Goal: Task Accomplishment & Management: Manage account settings

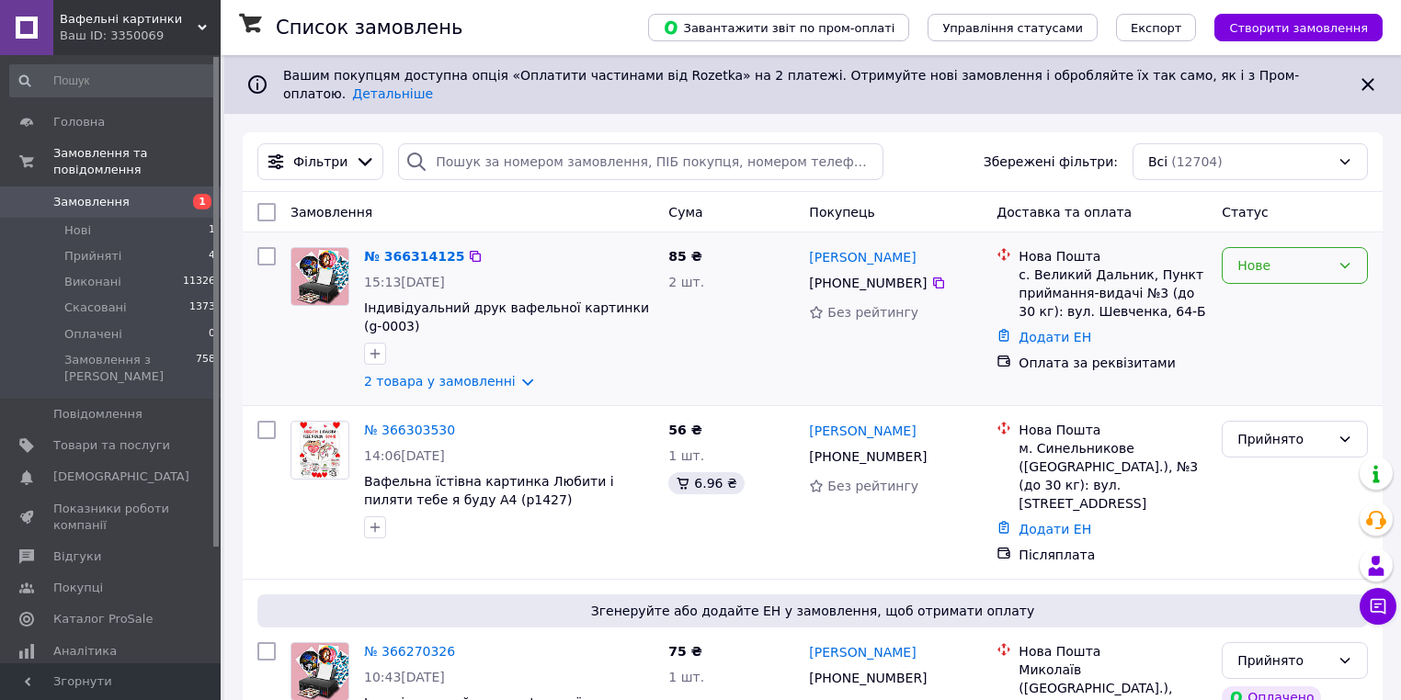
click at [1273, 247] on div "Нове" at bounding box center [1294, 265] width 146 height 37
click at [1268, 295] on li "Прийнято" at bounding box center [1294, 291] width 144 height 33
click at [416, 250] on link "№ 366314125" at bounding box center [414, 256] width 100 height 15
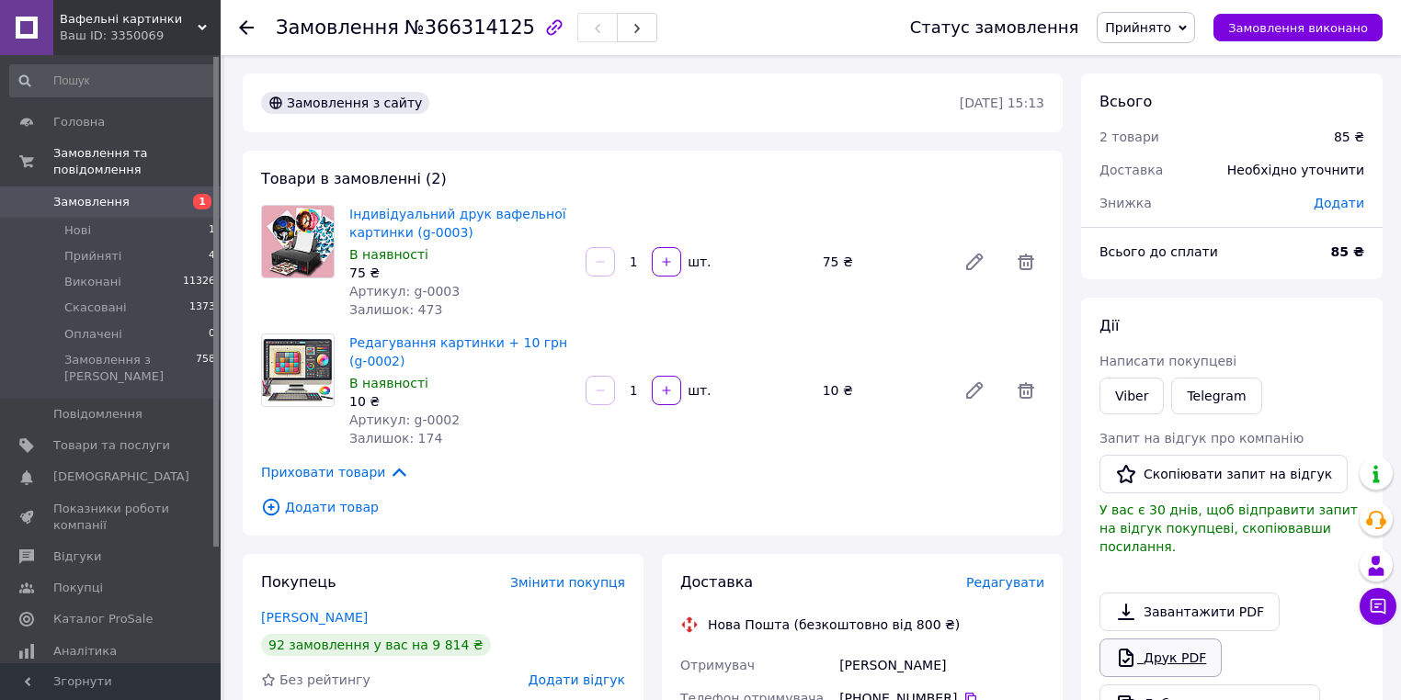
click at [1188, 639] on link "Друк PDF" at bounding box center [1160, 658] width 122 height 39
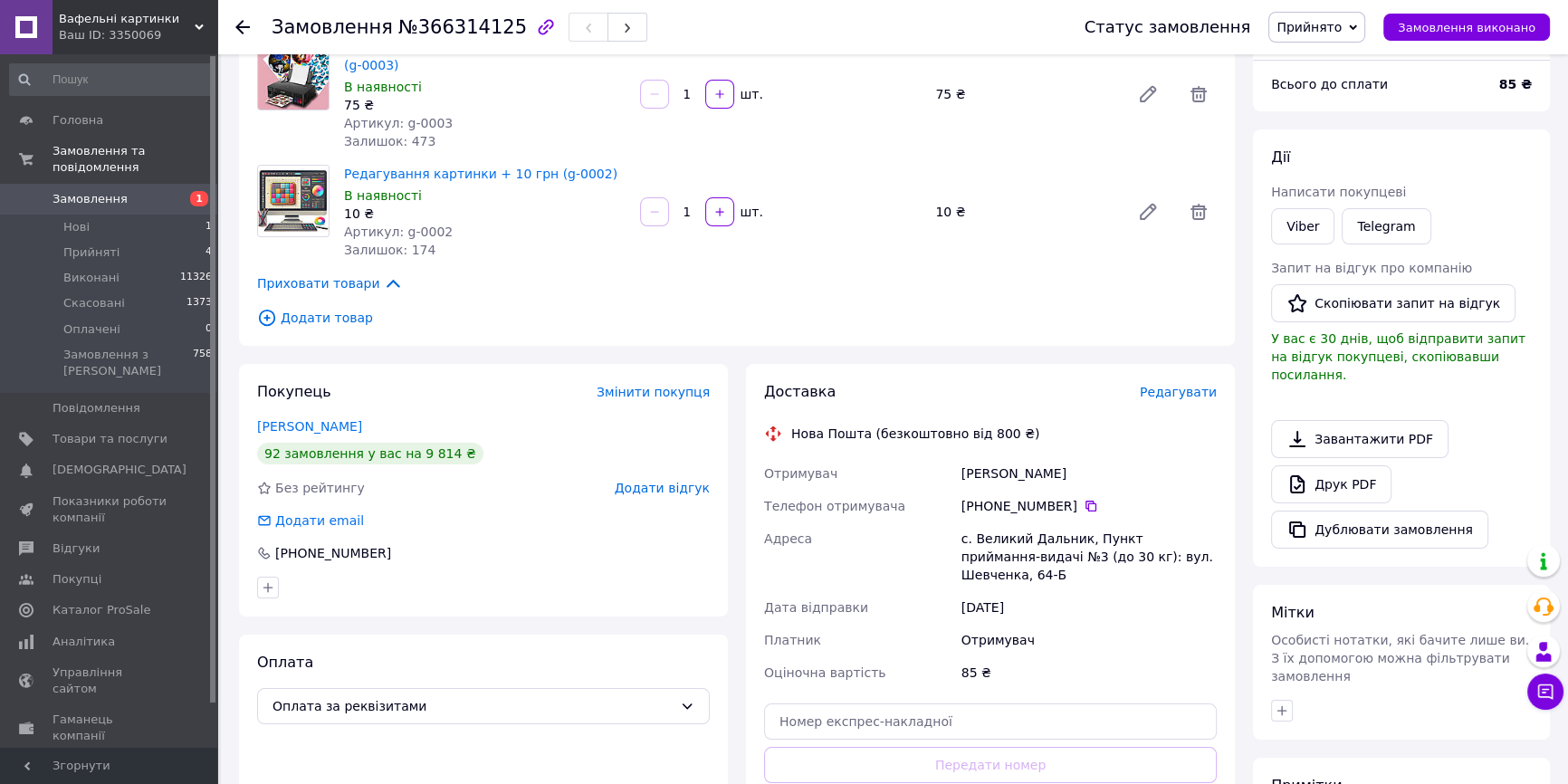
scroll to position [329, 0]
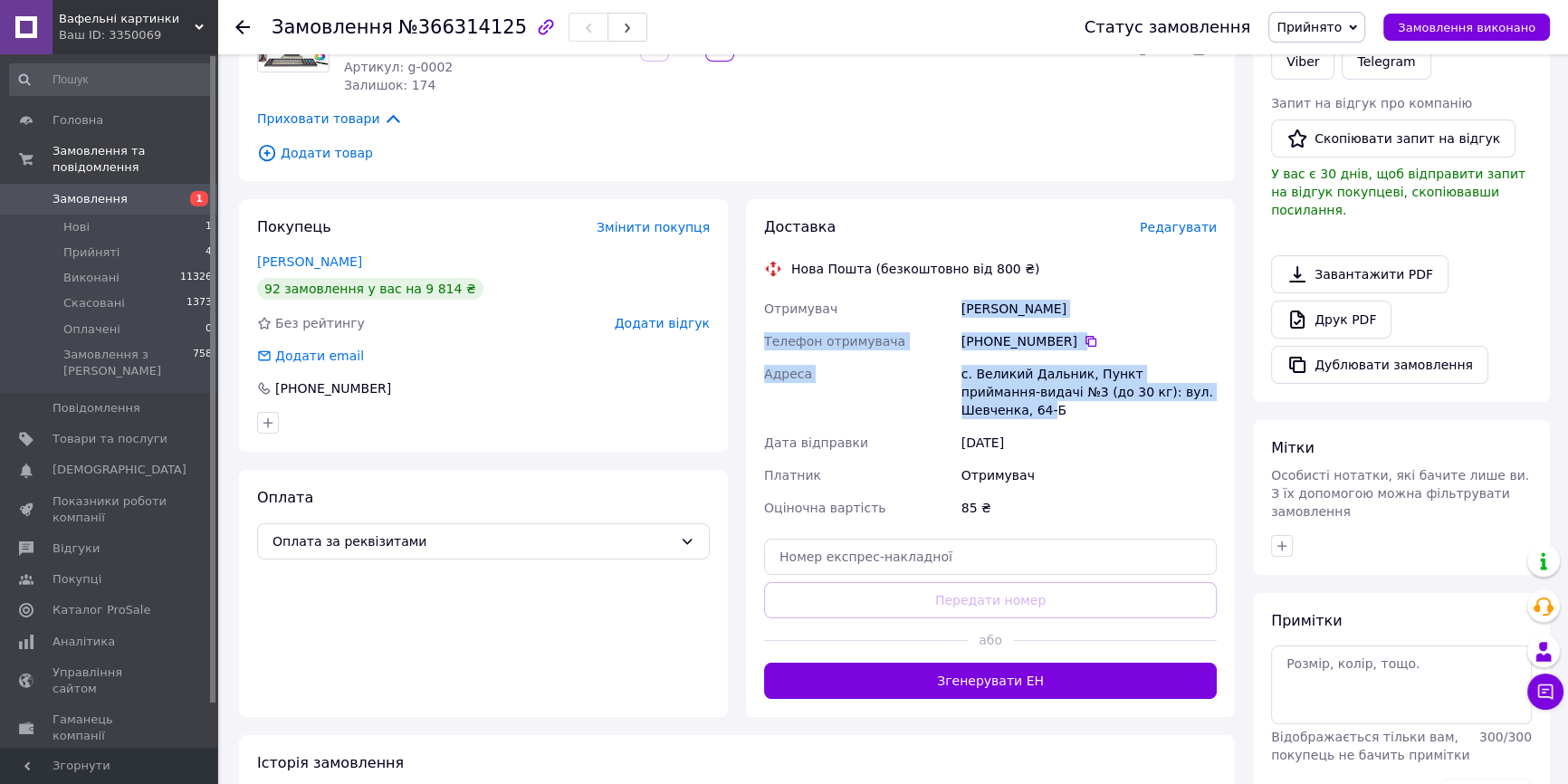
drag, startPoint x: 952, startPoint y: 305, endPoint x: 1162, endPoint y: 382, distance: 223.7
click at [1196, 387] on div "Отримувач Григорук Вера Телефон отримувача +380 98 955 87 55   Адреса с. Велики…" at bounding box center [990, 408] width 460 height 231
copy div "Отримувач Григорук Вера Телефон отримувача +380 98 955 87 55   Адреса с. Велики…"
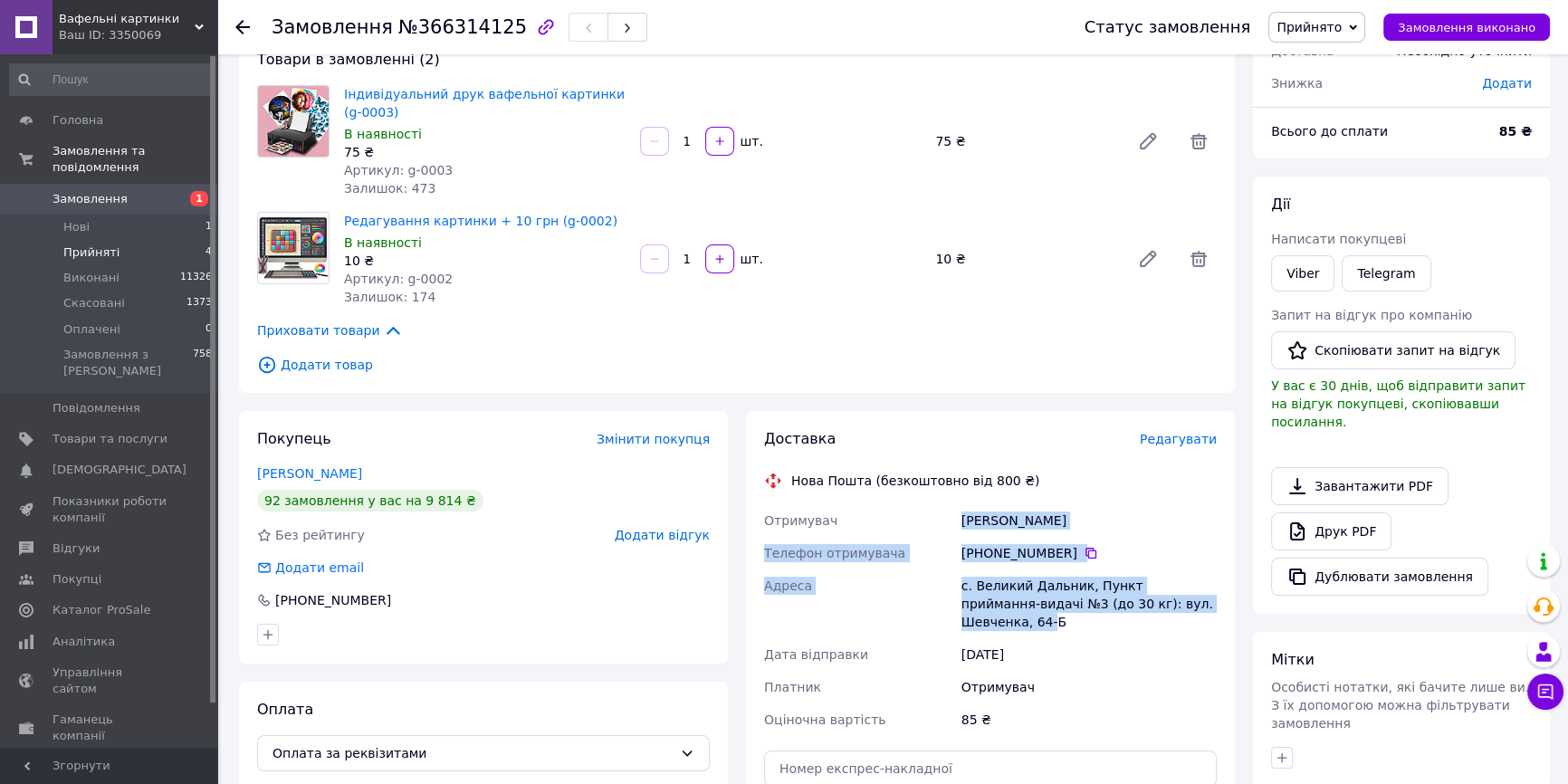
scroll to position [0, 0]
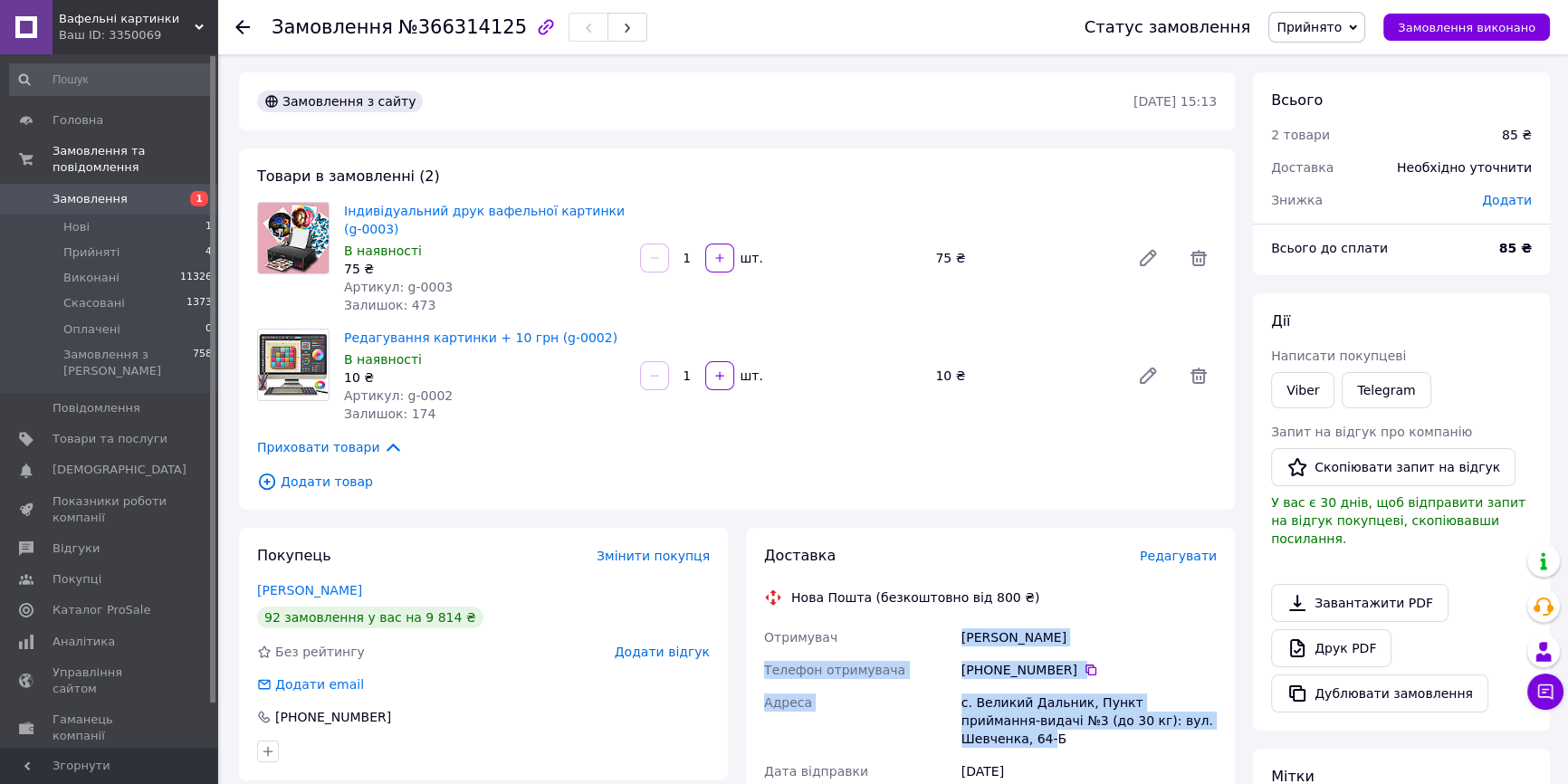
click at [144, 191] on span "Замовлення" at bounding box center [109, 199] width 115 height 17
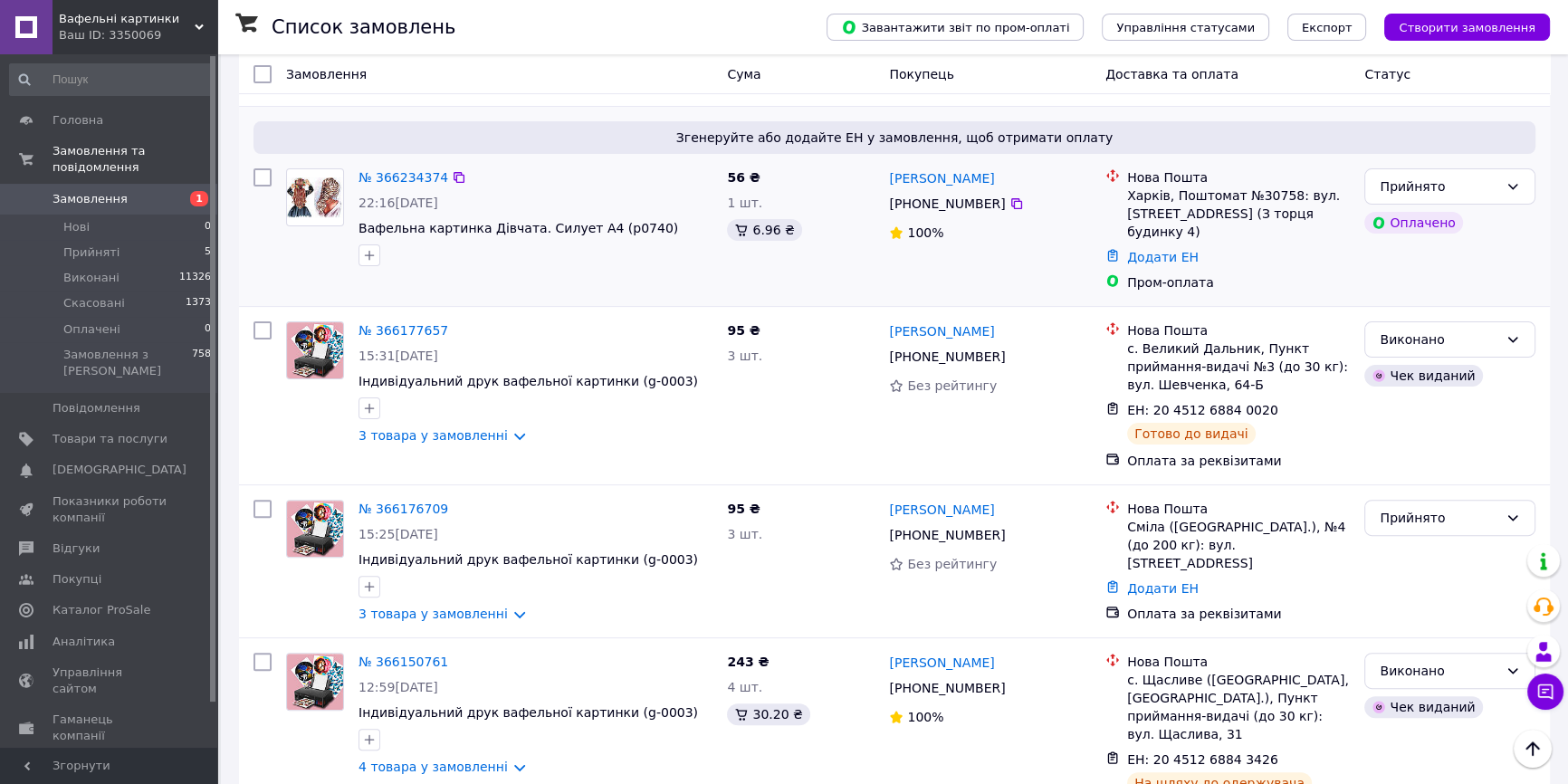
scroll to position [658, 0]
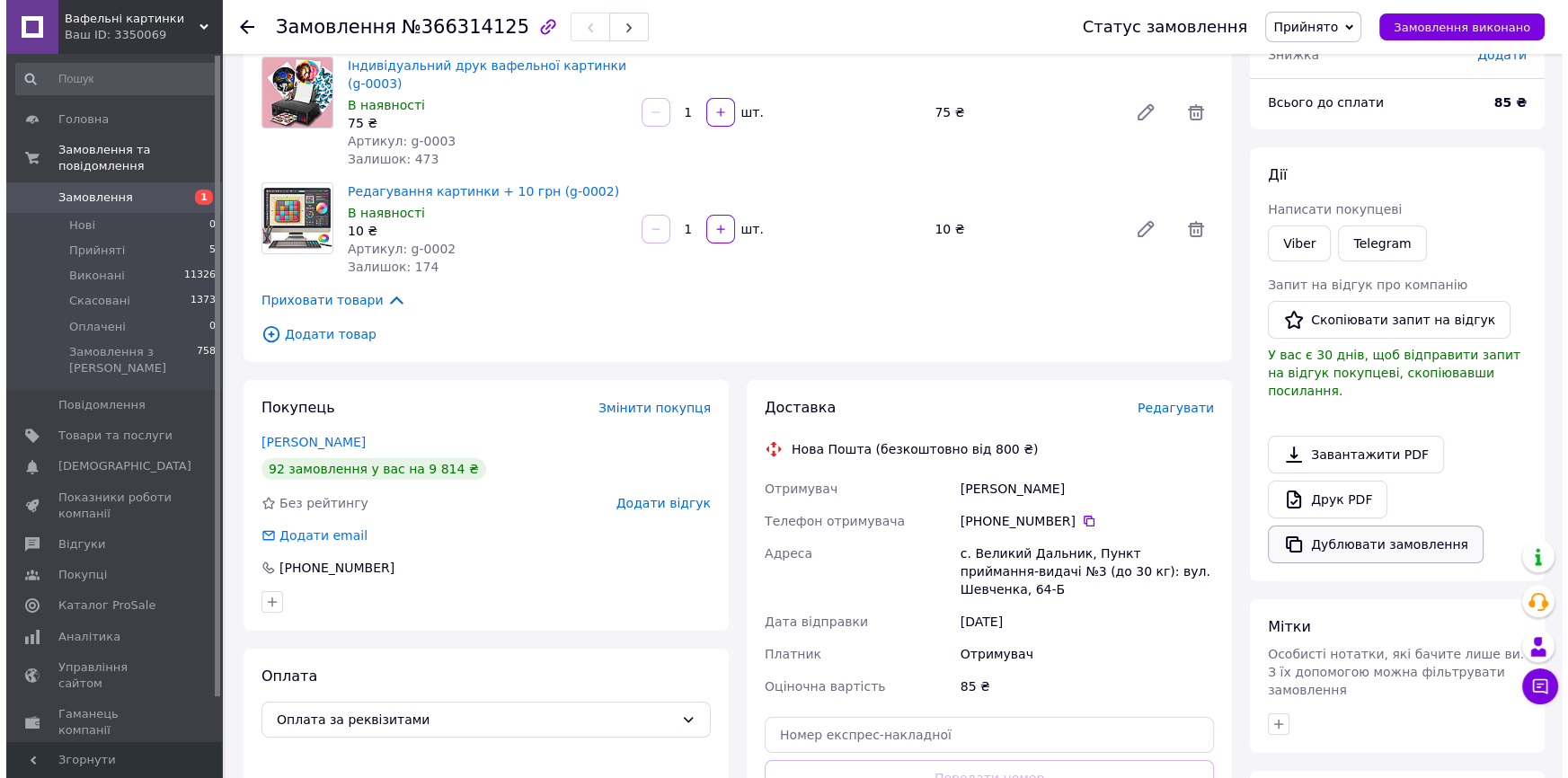
scroll to position [326, 0]
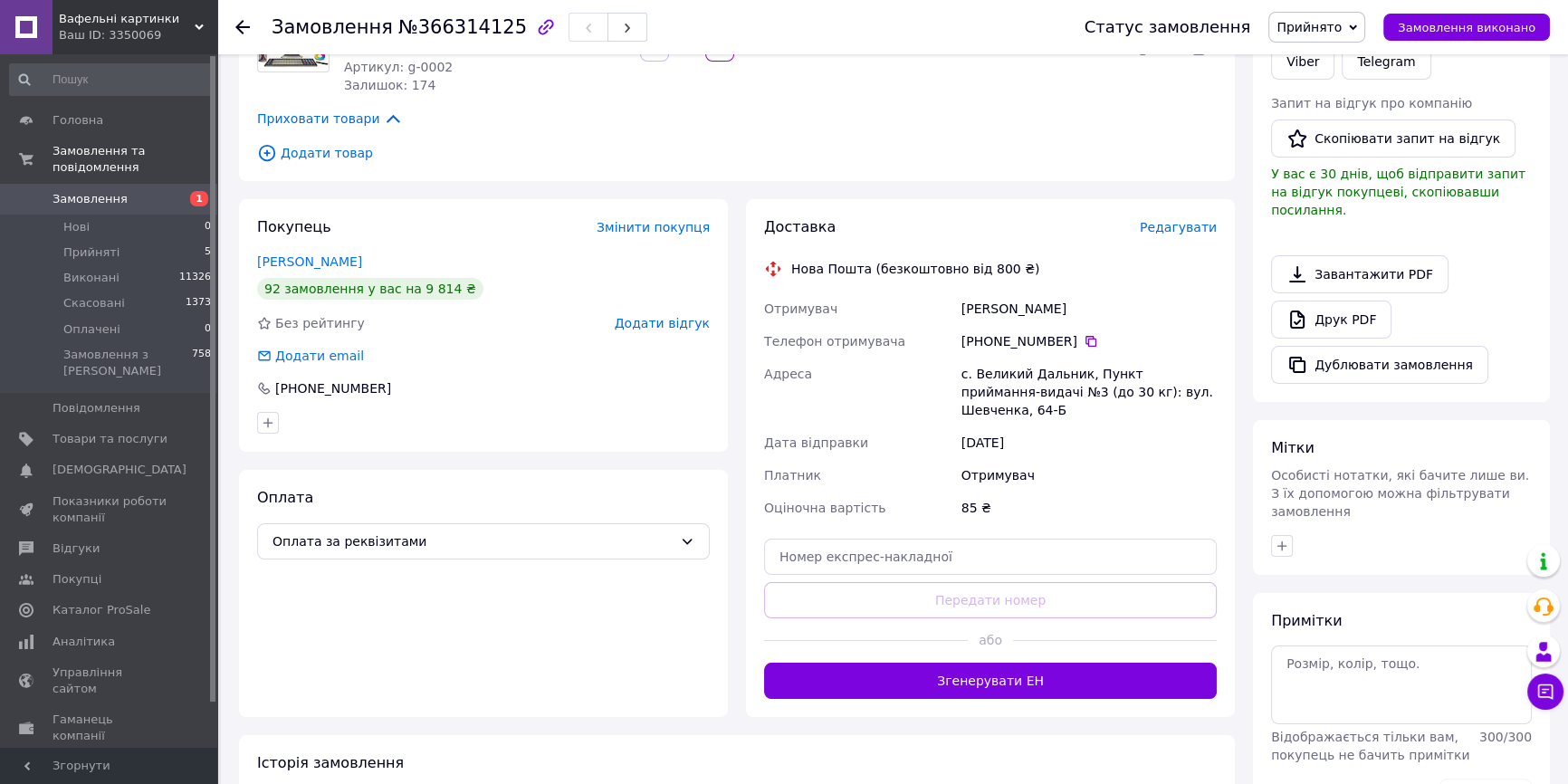
click at [1195, 224] on span "Редагувати" at bounding box center [1178, 227] width 77 height 15
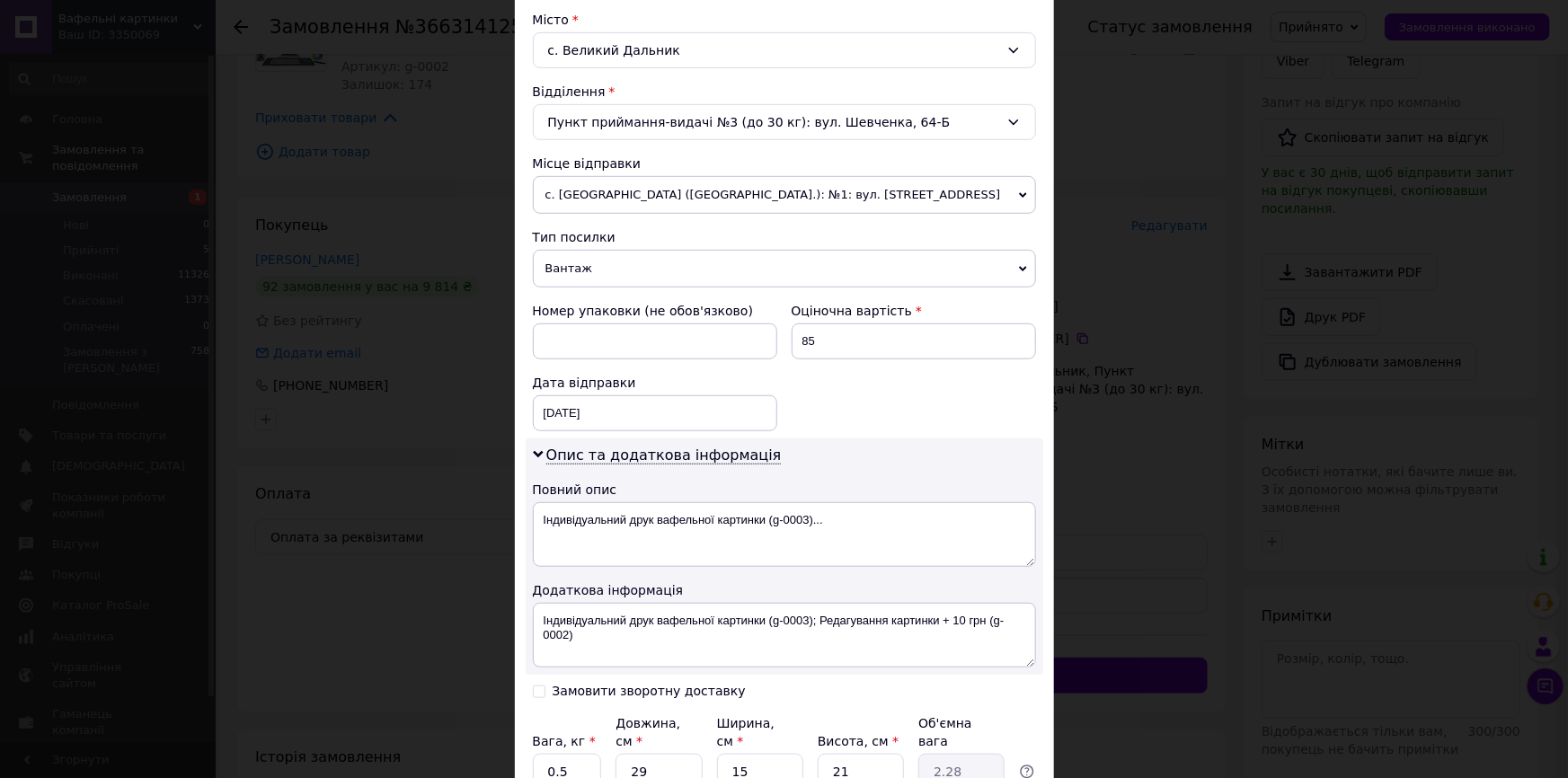
scroll to position [490, 0]
drag, startPoint x: 583, startPoint y: 262, endPoint x: 582, endPoint y: 284, distance: 22.0
click at [582, 264] on span "Вантаж" at bounding box center [784, 267] width 503 height 38
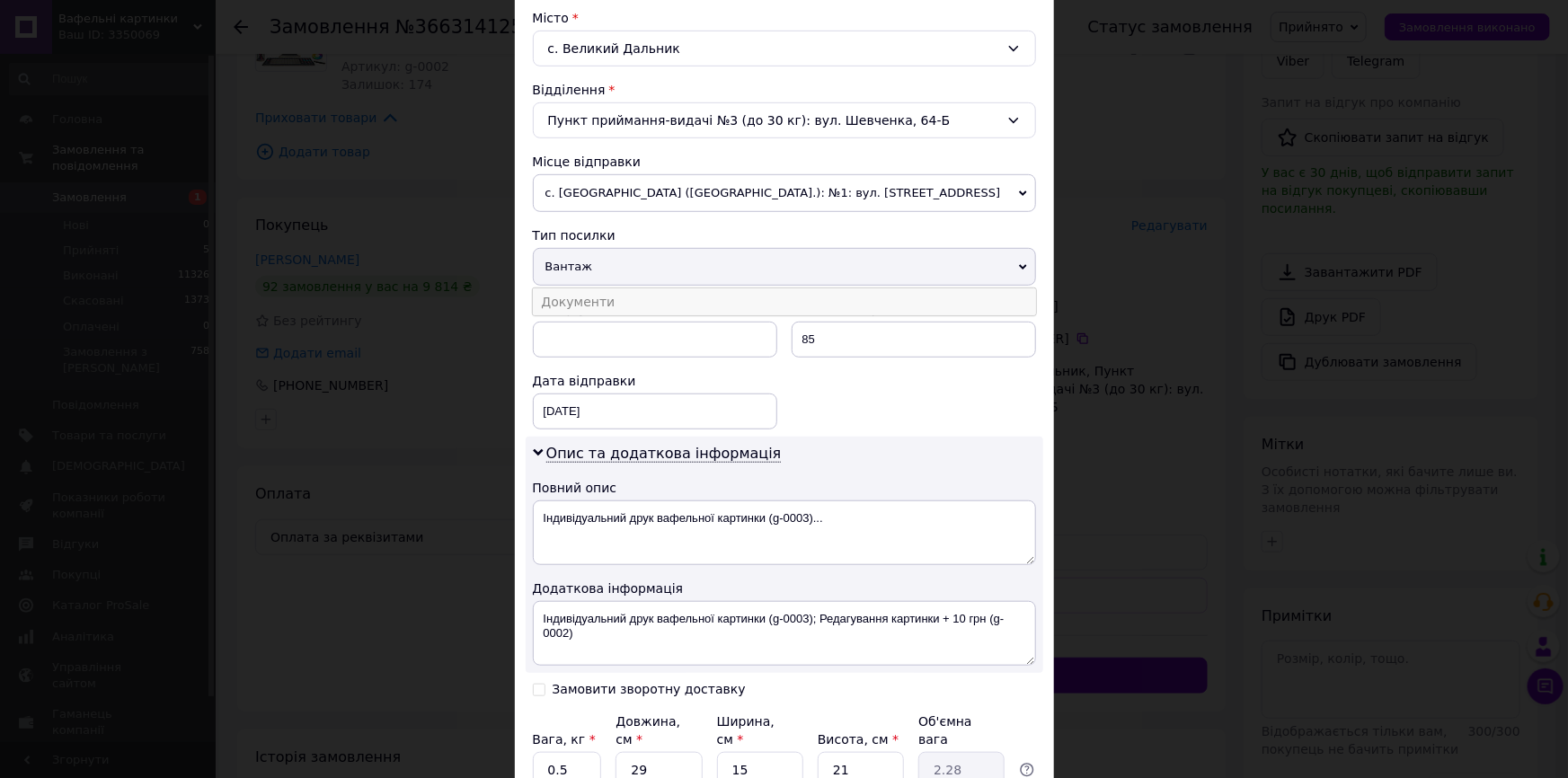
click at [582, 293] on li "Документи" at bounding box center [784, 302] width 503 height 27
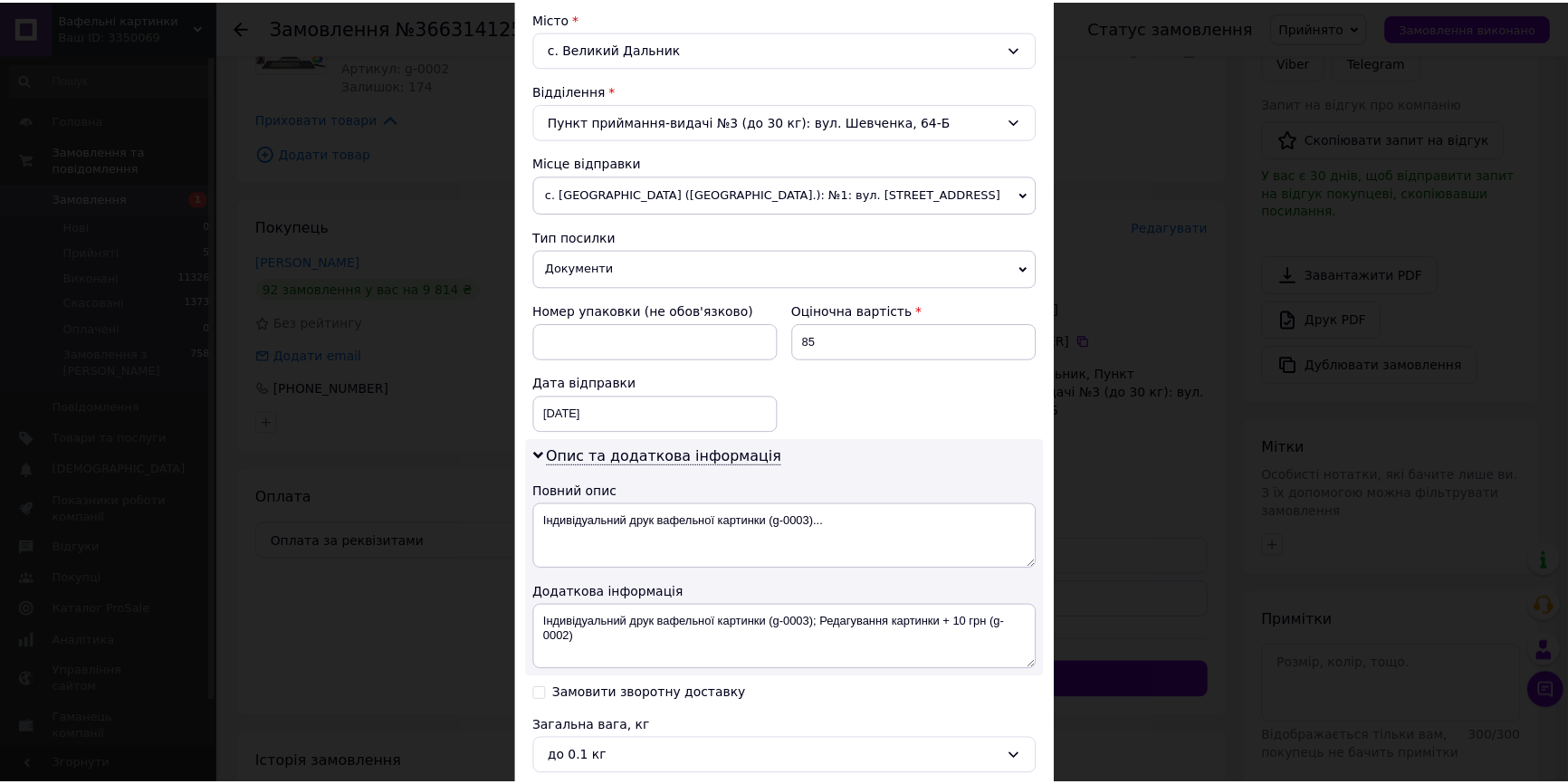
scroll to position [668, 0]
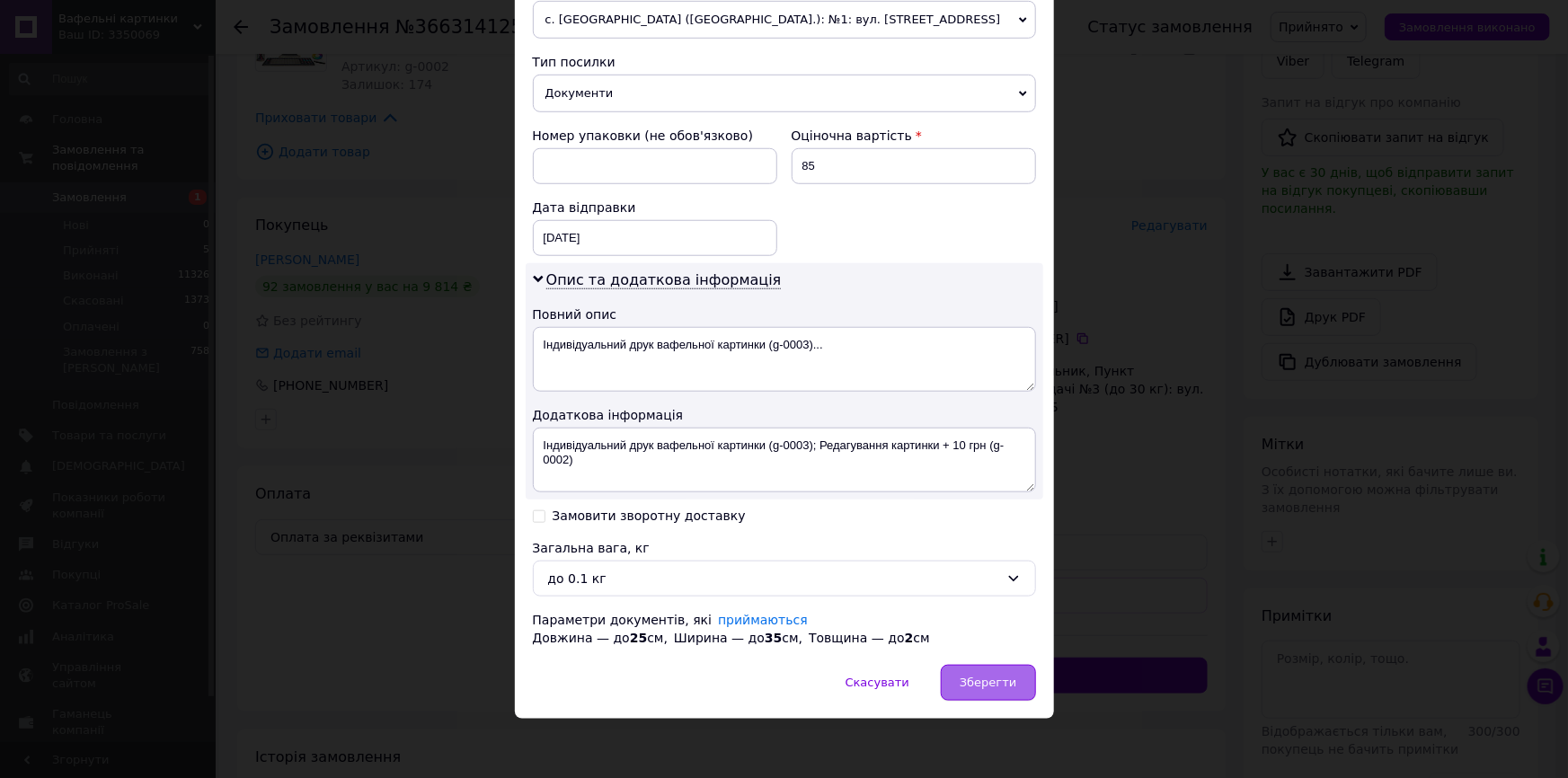
click at [991, 693] on div "Зберегти" at bounding box center [987, 682] width 95 height 36
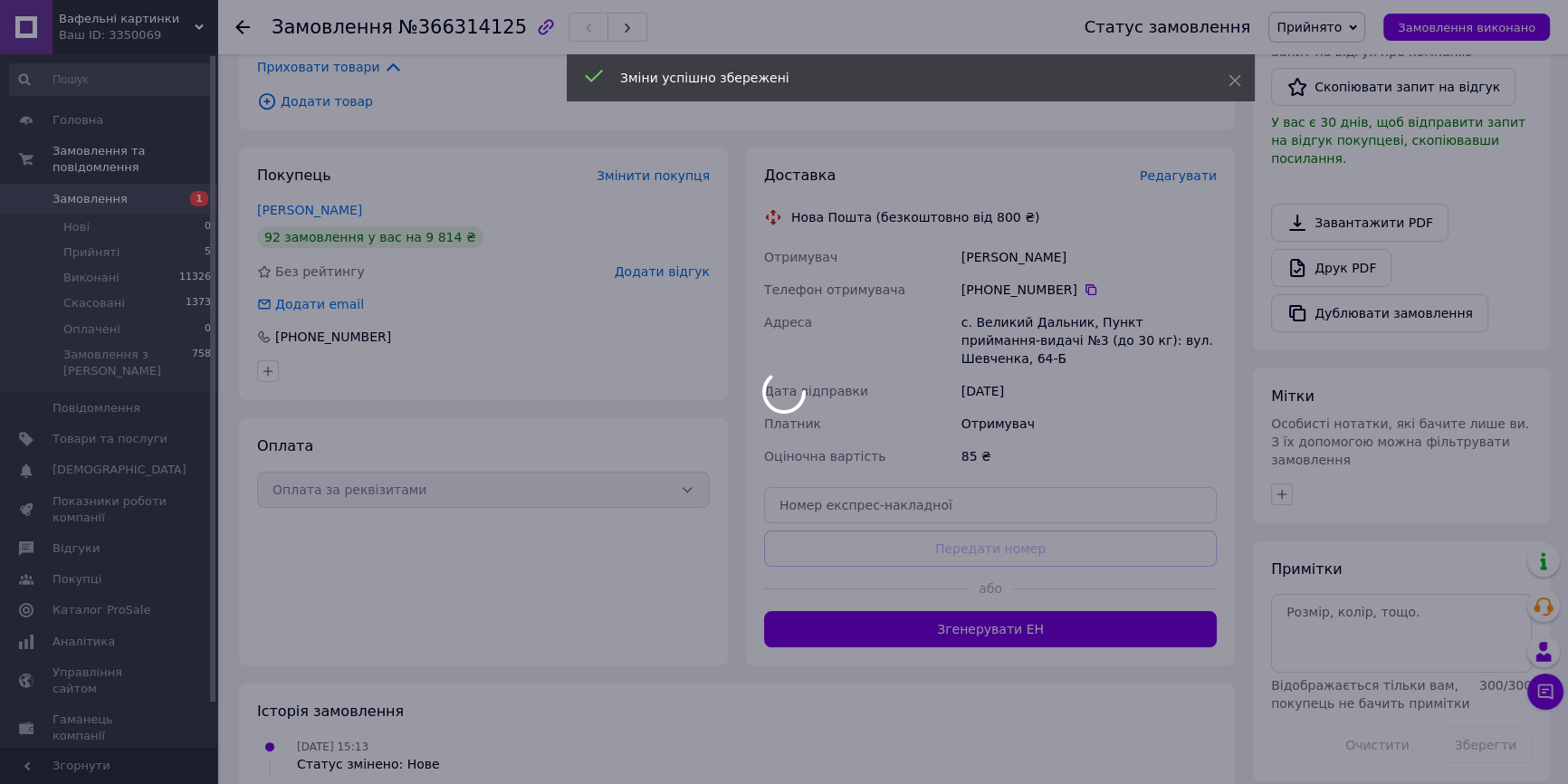
scroll to position [429, 0]
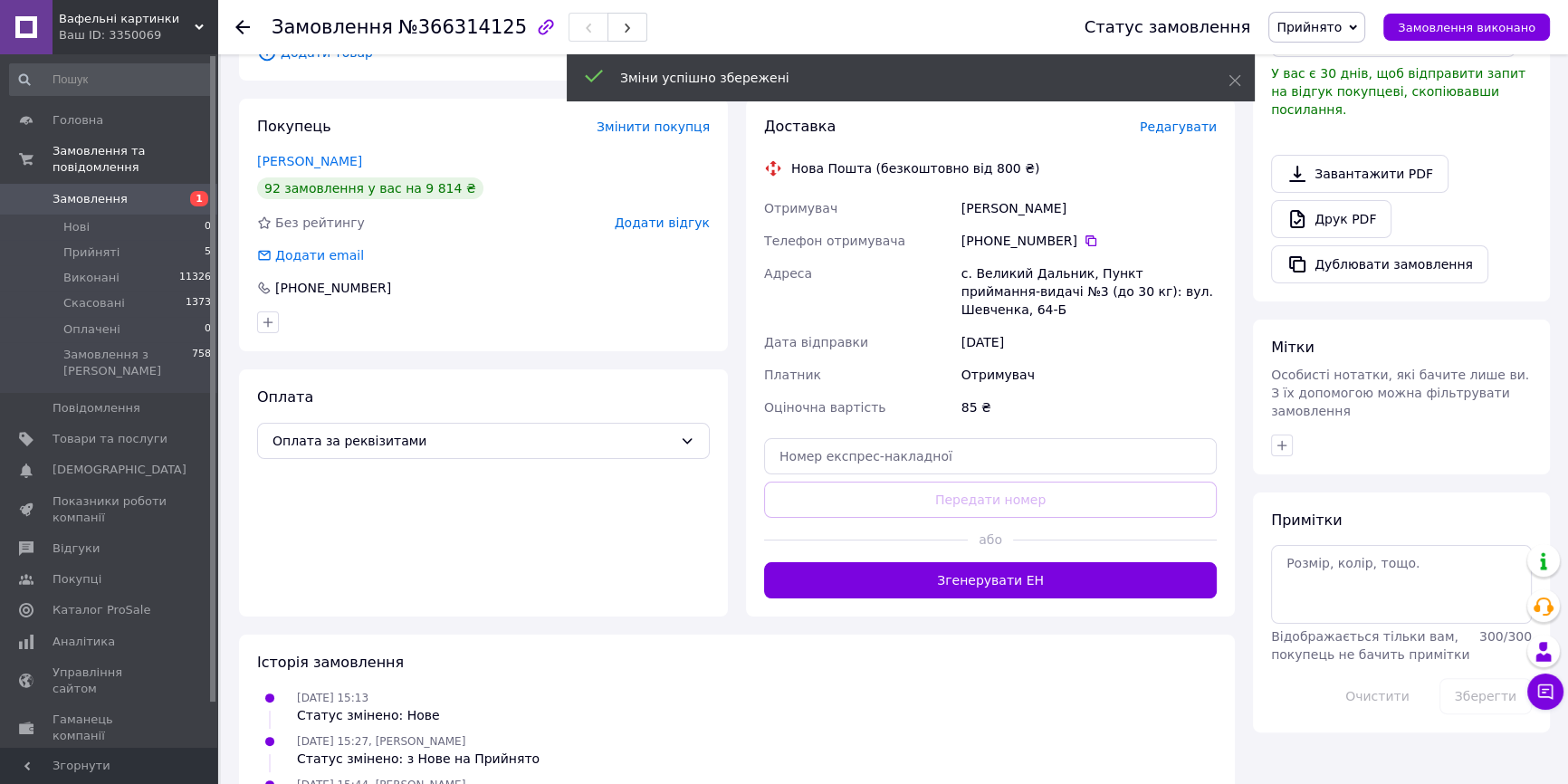
click at [1053, 565] on button "Згенерувати ЕН" at bounding box center [991, 580] width 453 height 36
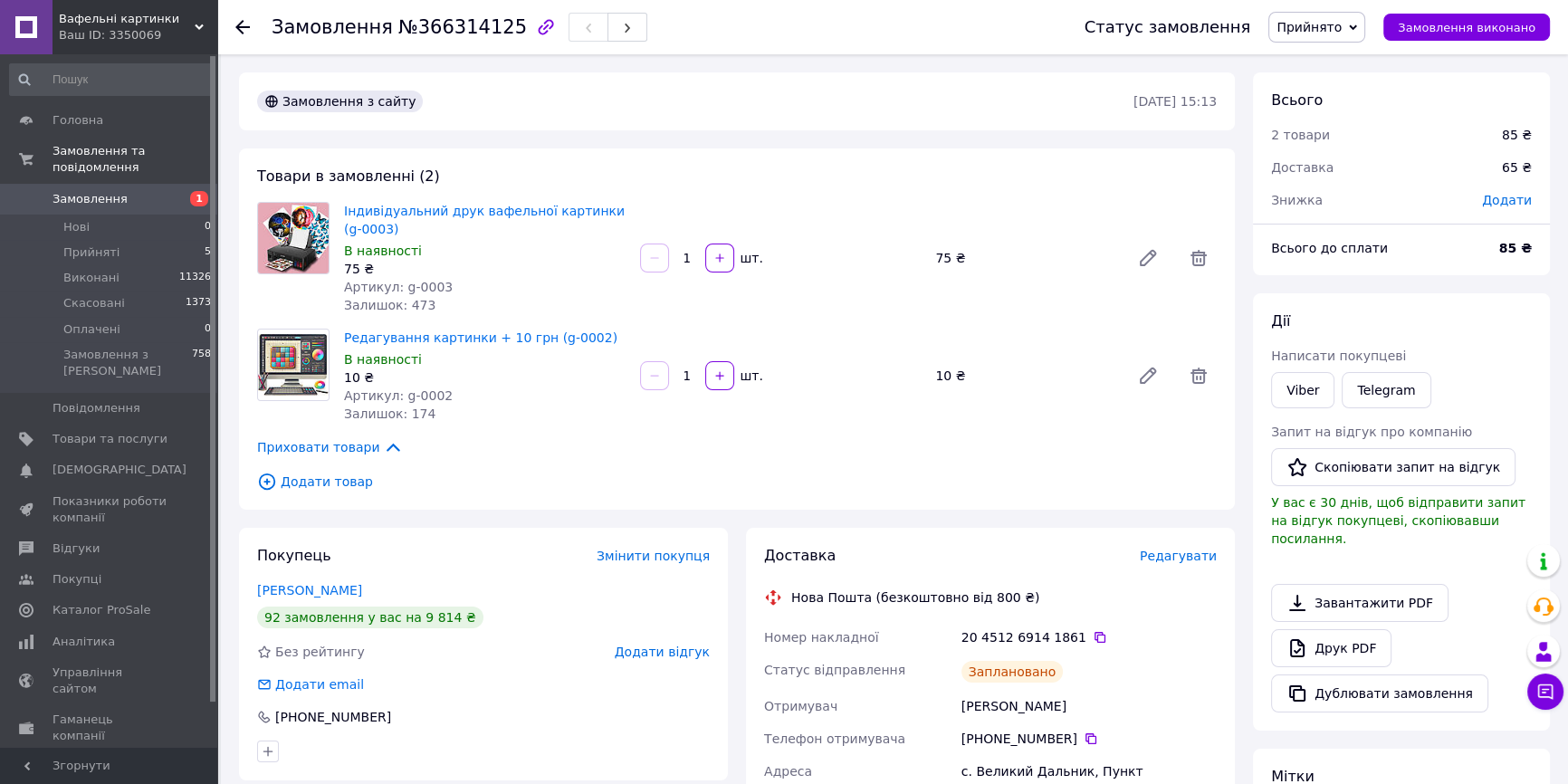
scroll to position [0, 0]
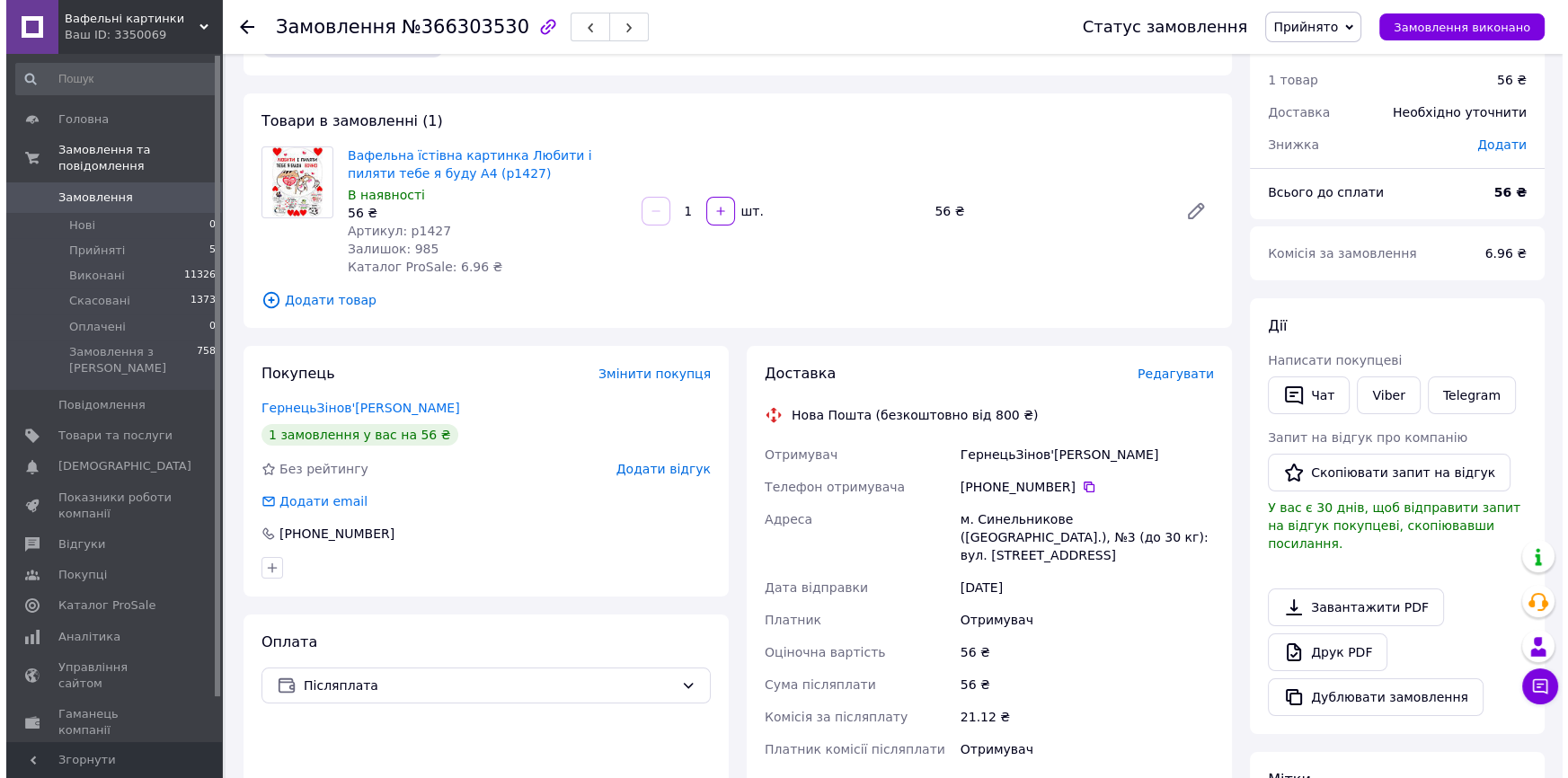
scroll to position [162, 0]
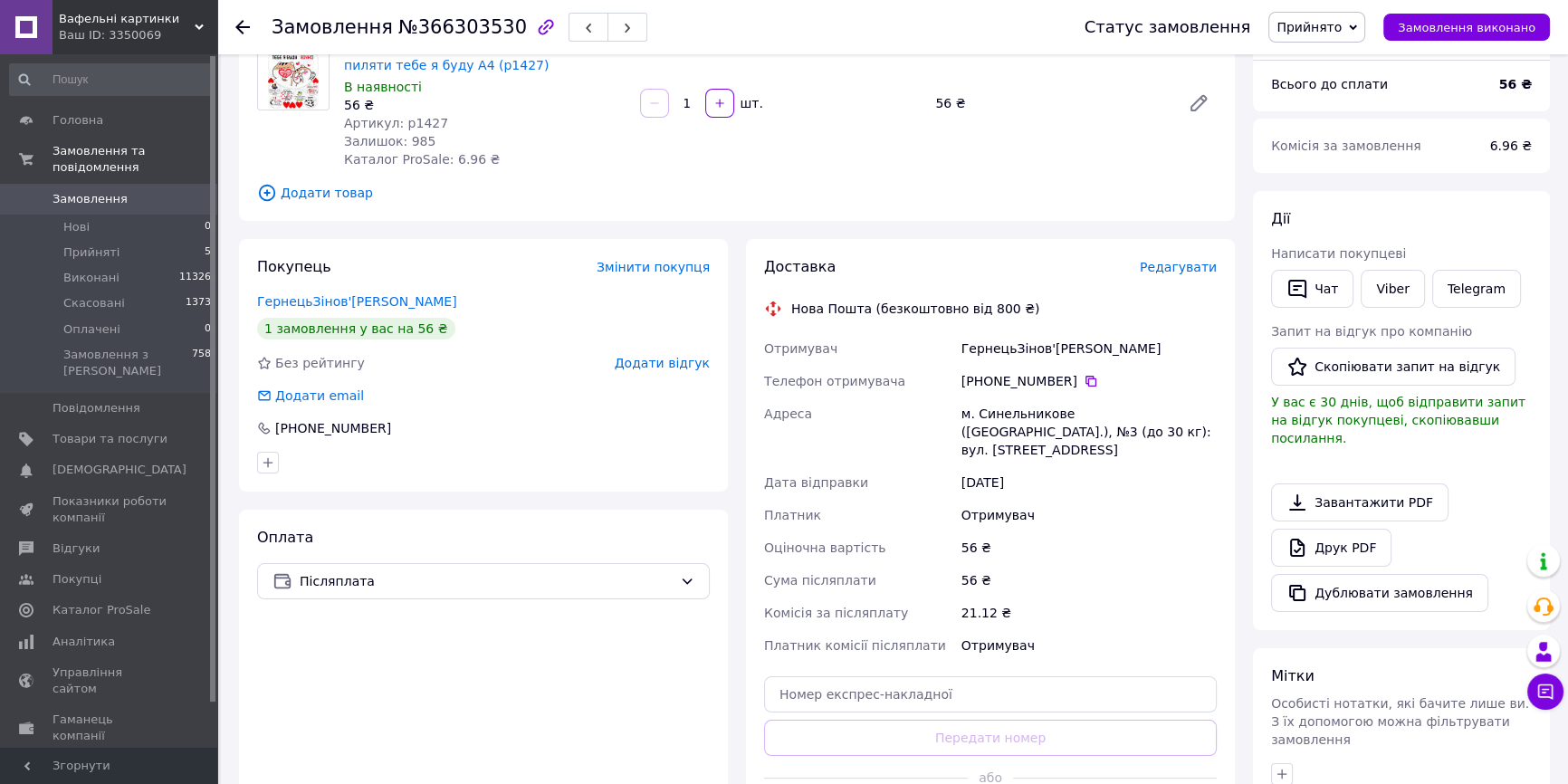
click at [1174, 267] on span "Редагувати" at bounding box center [1178, 267] width 77 height 15
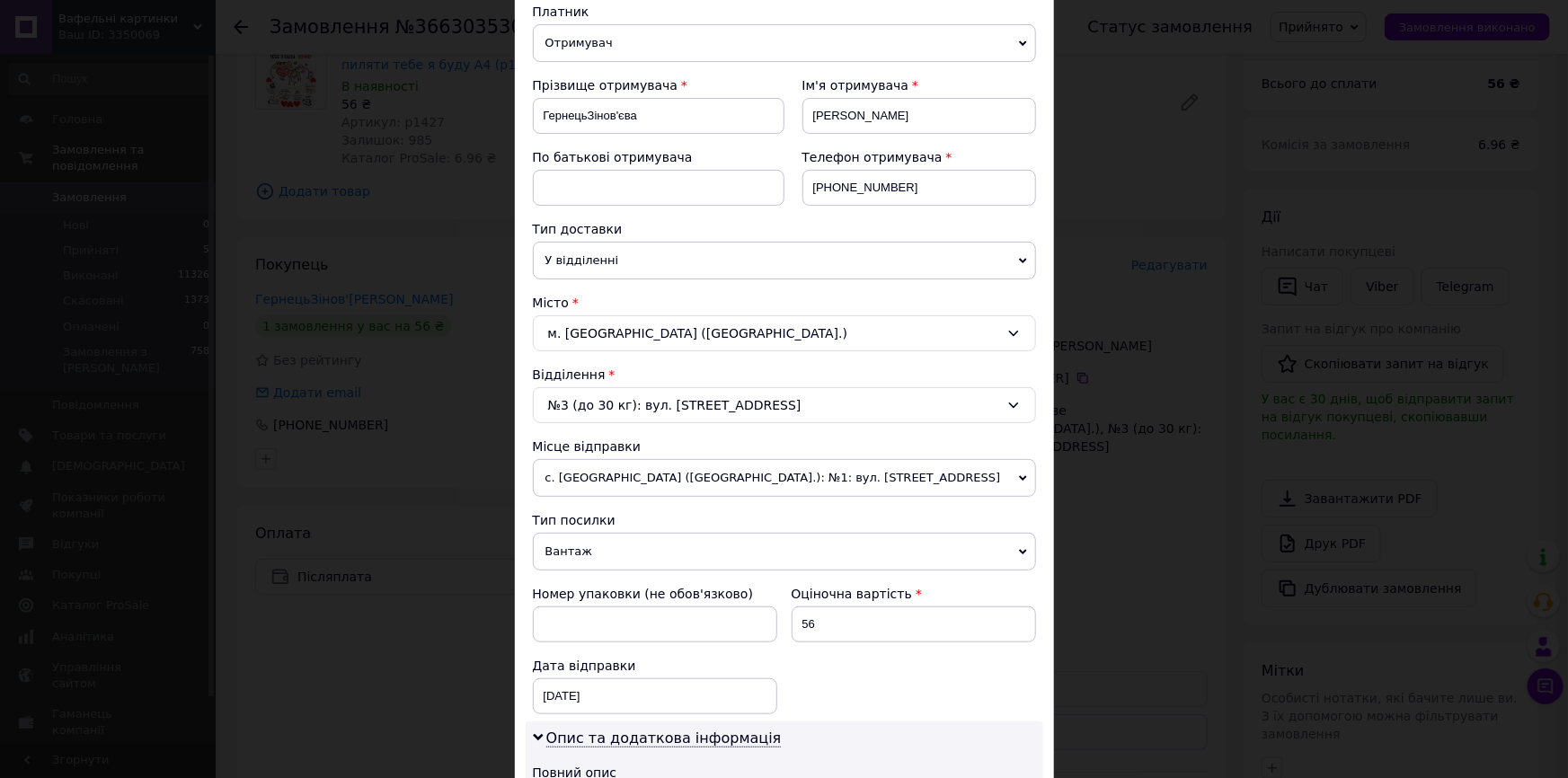
scroll to position [326, 0]
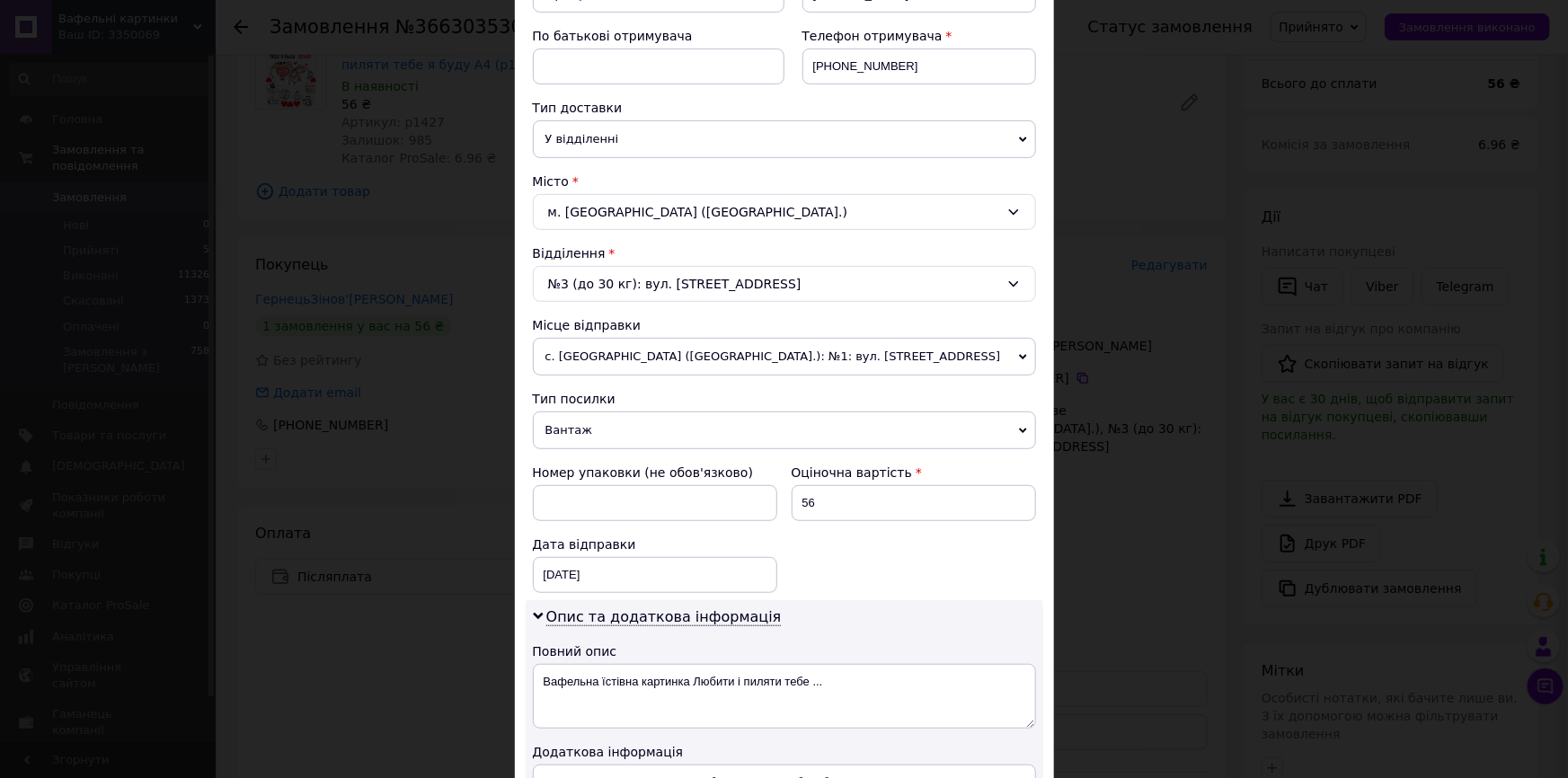
click at [556, 428] on span "Вантаж" at bounding box center [784, 430] width 503 height 38
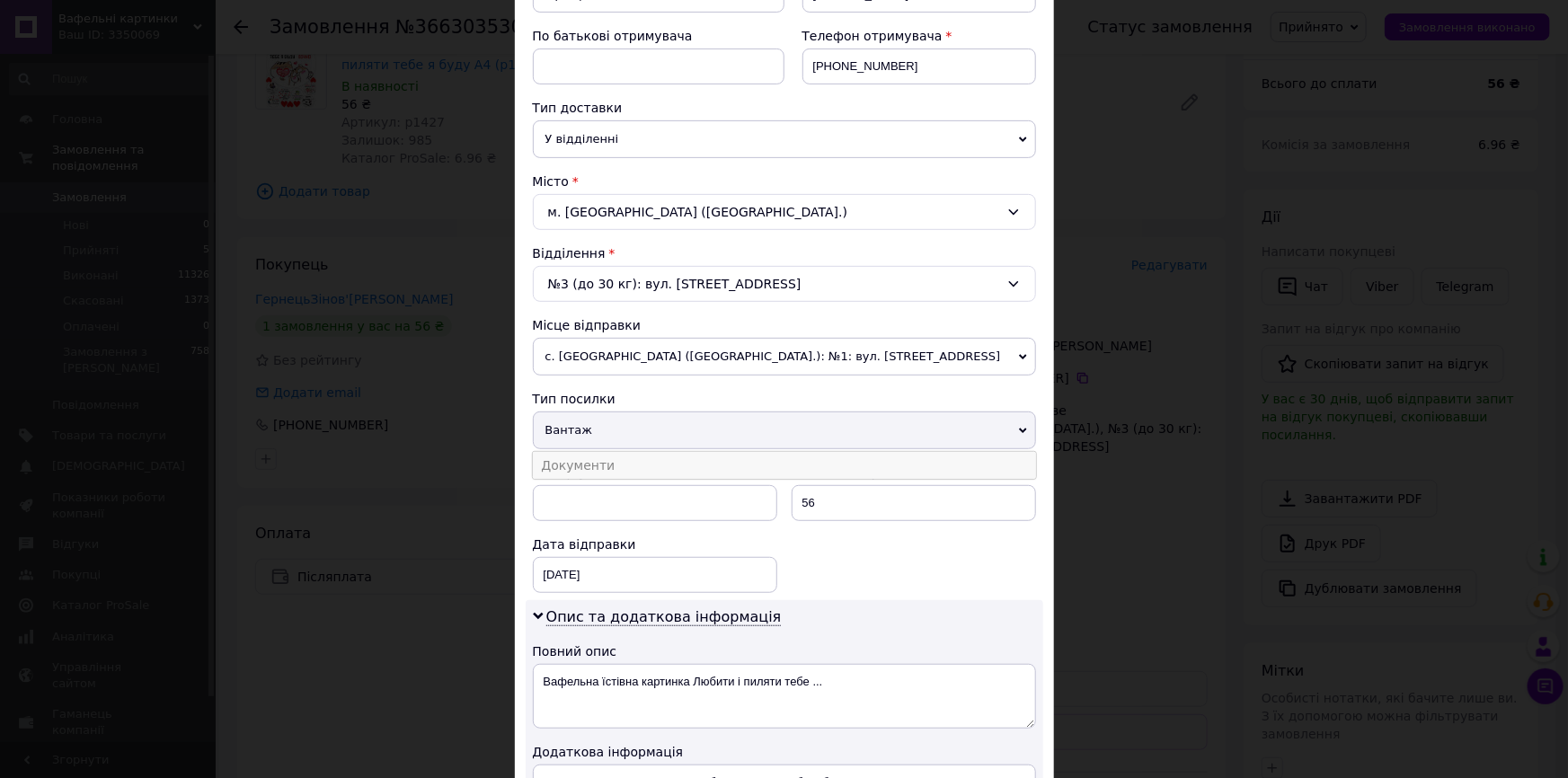
drag, startPoint x: 575, startPoint y: 464, endPoint x: 583, endPoint y: 450, distance: 16.1
click at [575, 463] on li "Документи" at bounding box center [784, 465] width 503 height 27
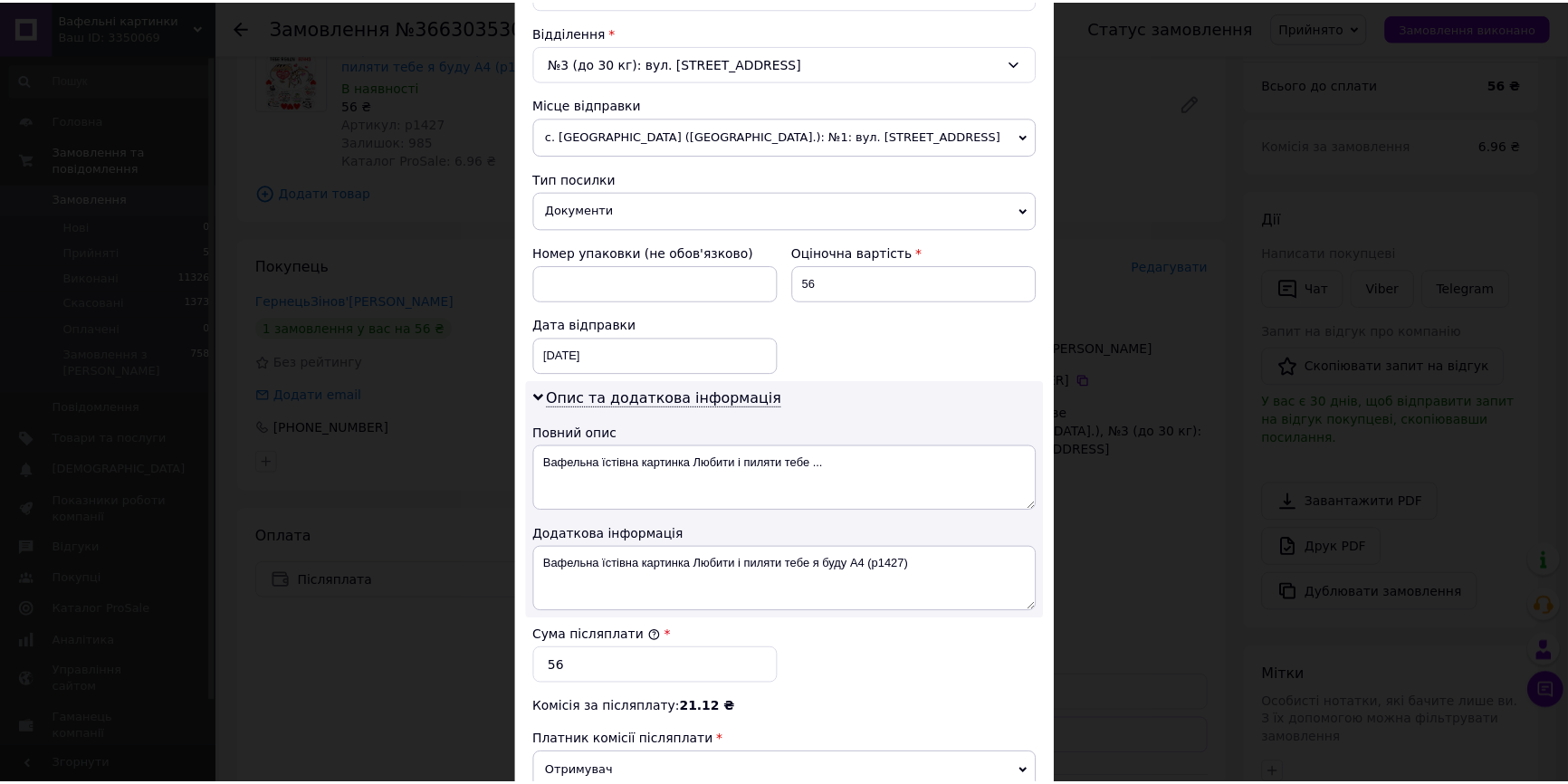
scroll to position [815, 0]
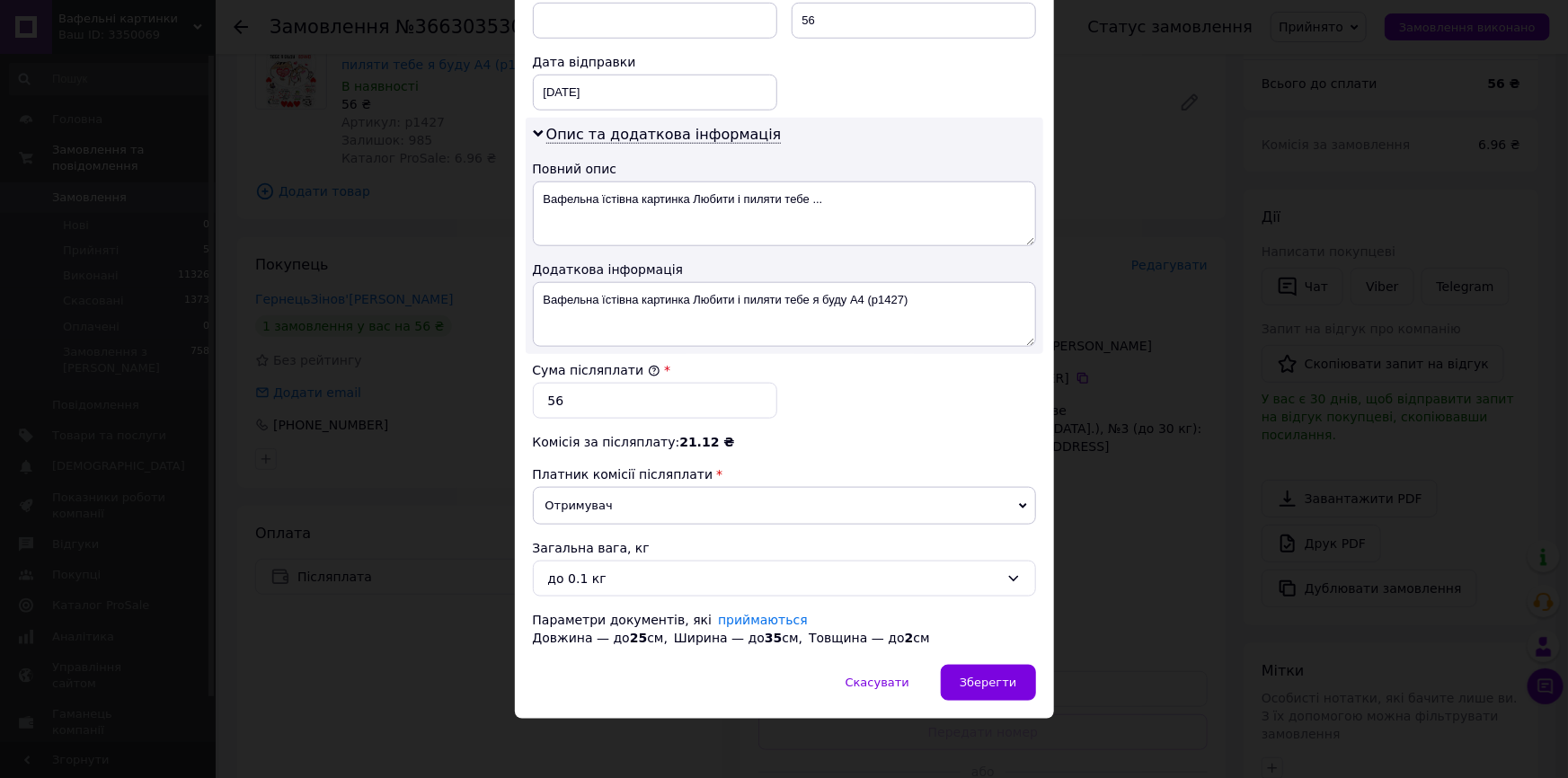
drag, startPoint x: 997, startPoint y: 649, endPoint x: 1016, endPoint y: 651, distance: 19.1
click at [977, 702] on div "Скасувати   Зберегти" at bounding box center [784, 691] width 539 height 54
click at [975, 682] on span "Зберегти" at bounding box center [988, 682] width 57 height 14
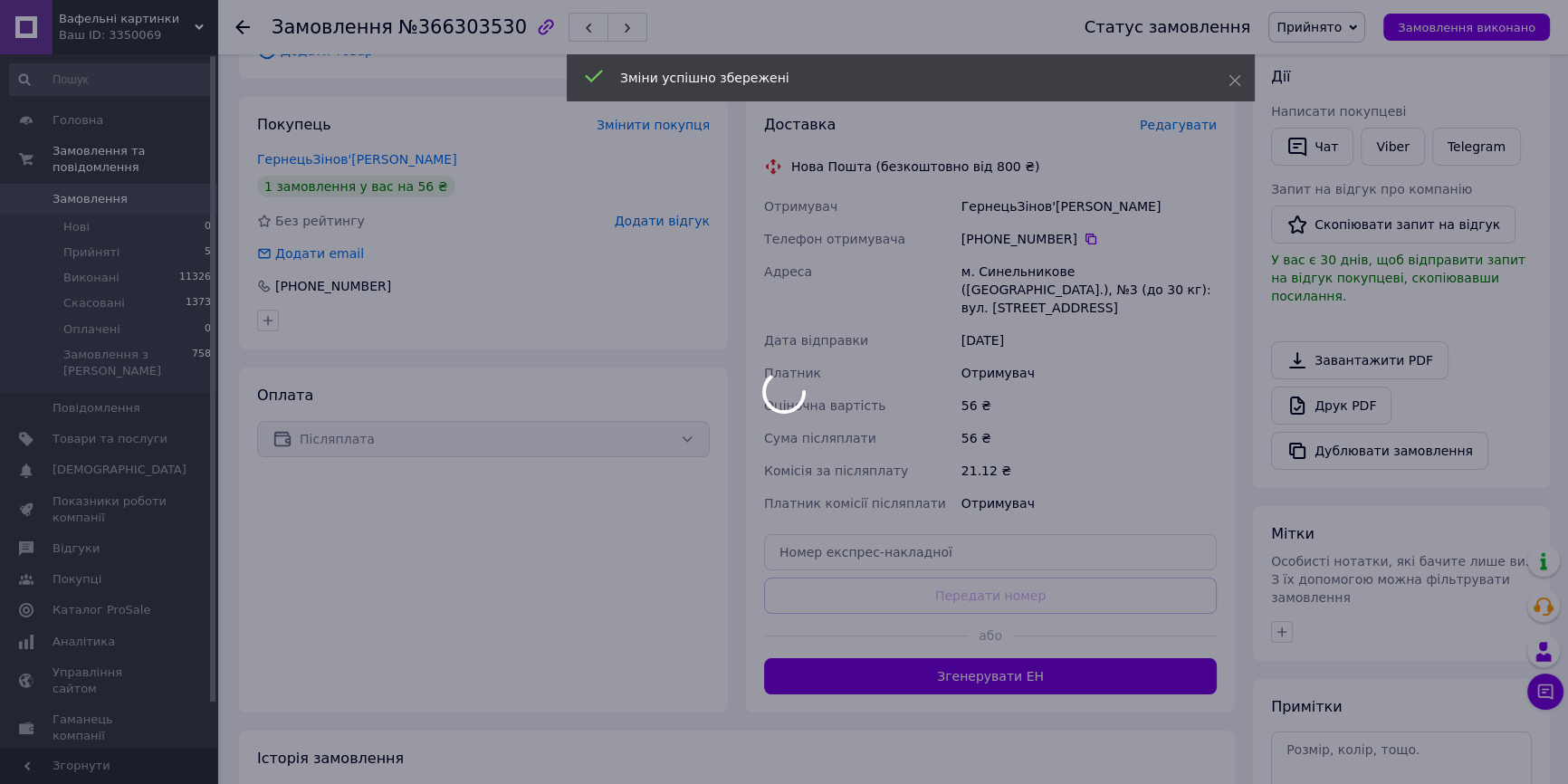
scroll to position [421, 0]
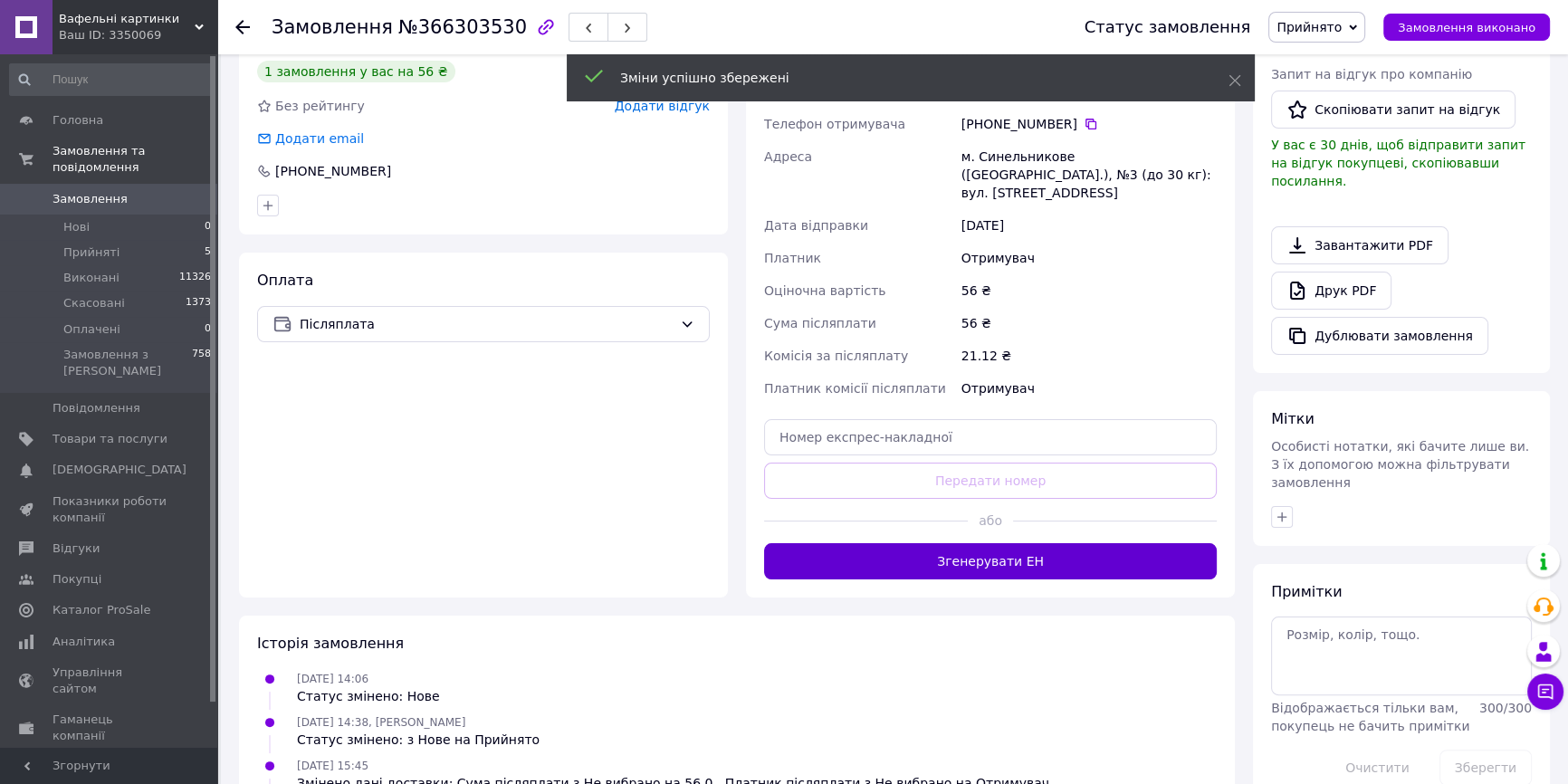
click at [1028, 543] on button "Згенерувати ЕН" at bounding box center [991, 560] width 453 height 36
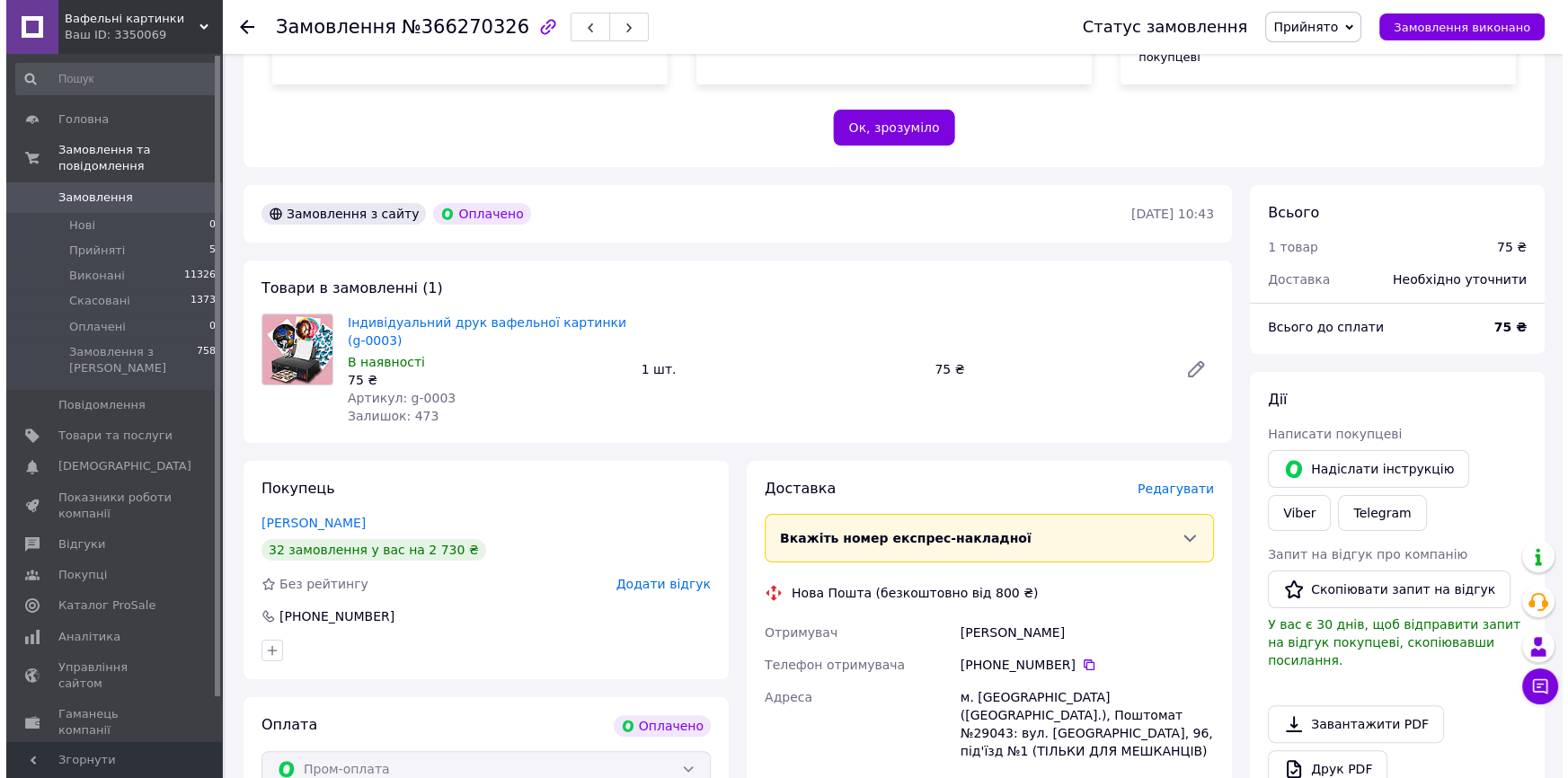
scroll to position [490, 0]
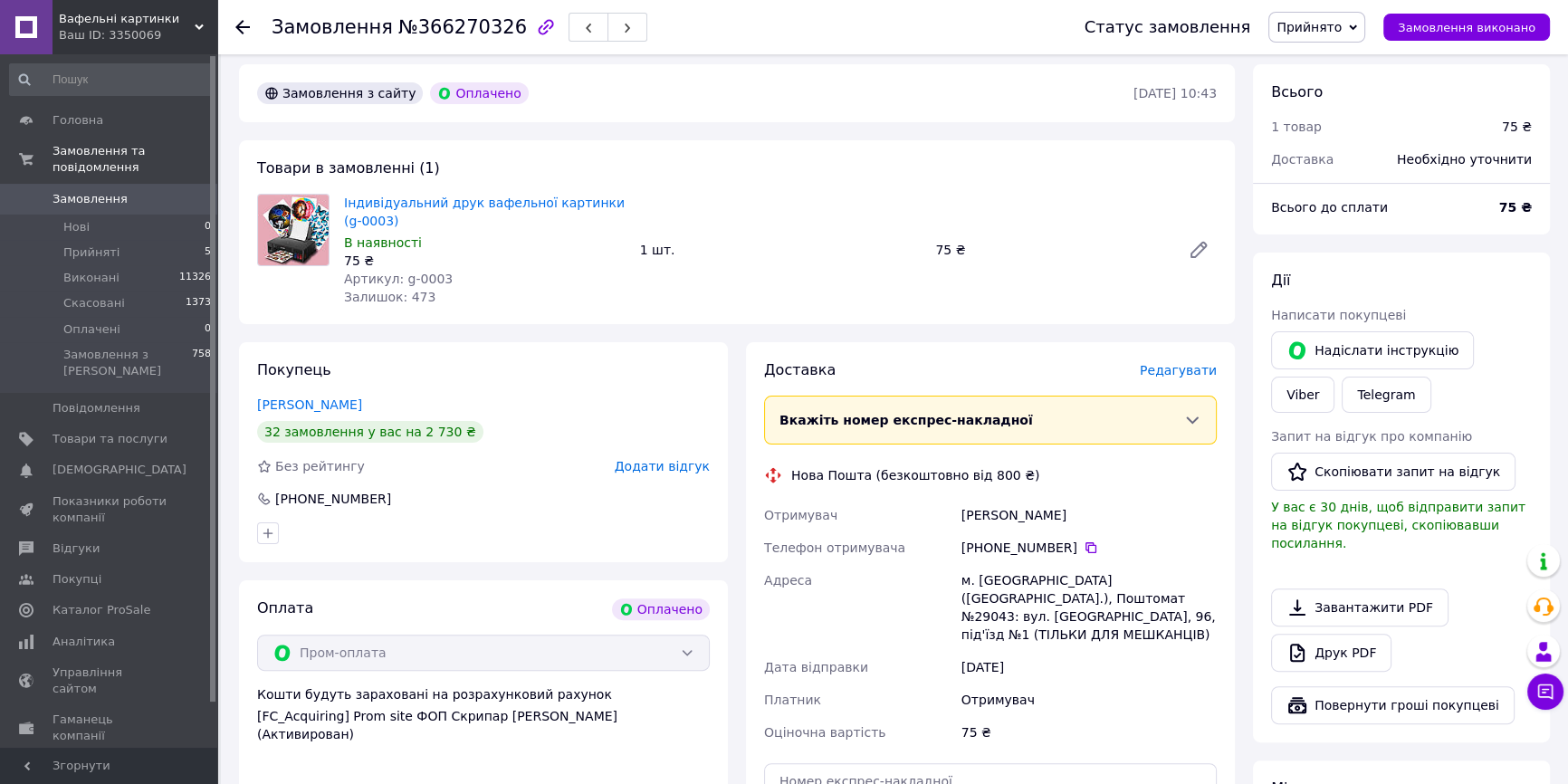
click at [1192, 360] on div "Доставка Редагувати" at bounding box center [991, 370] width 453 height 21
click at [1188, 363] on span "Редагувати" at bounding box center [1178, 370] width 77 height 15
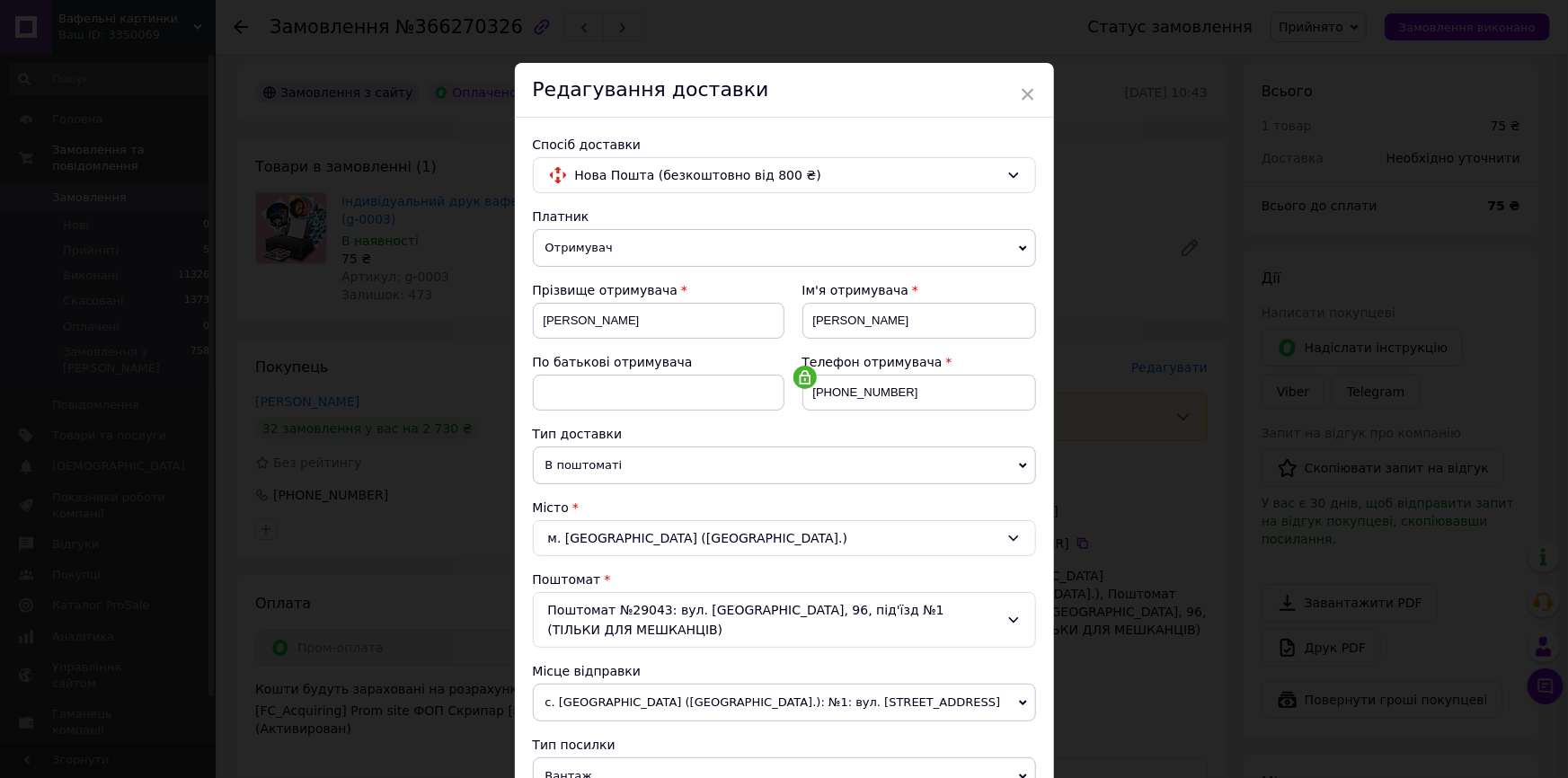
scroll to position [408, 0]
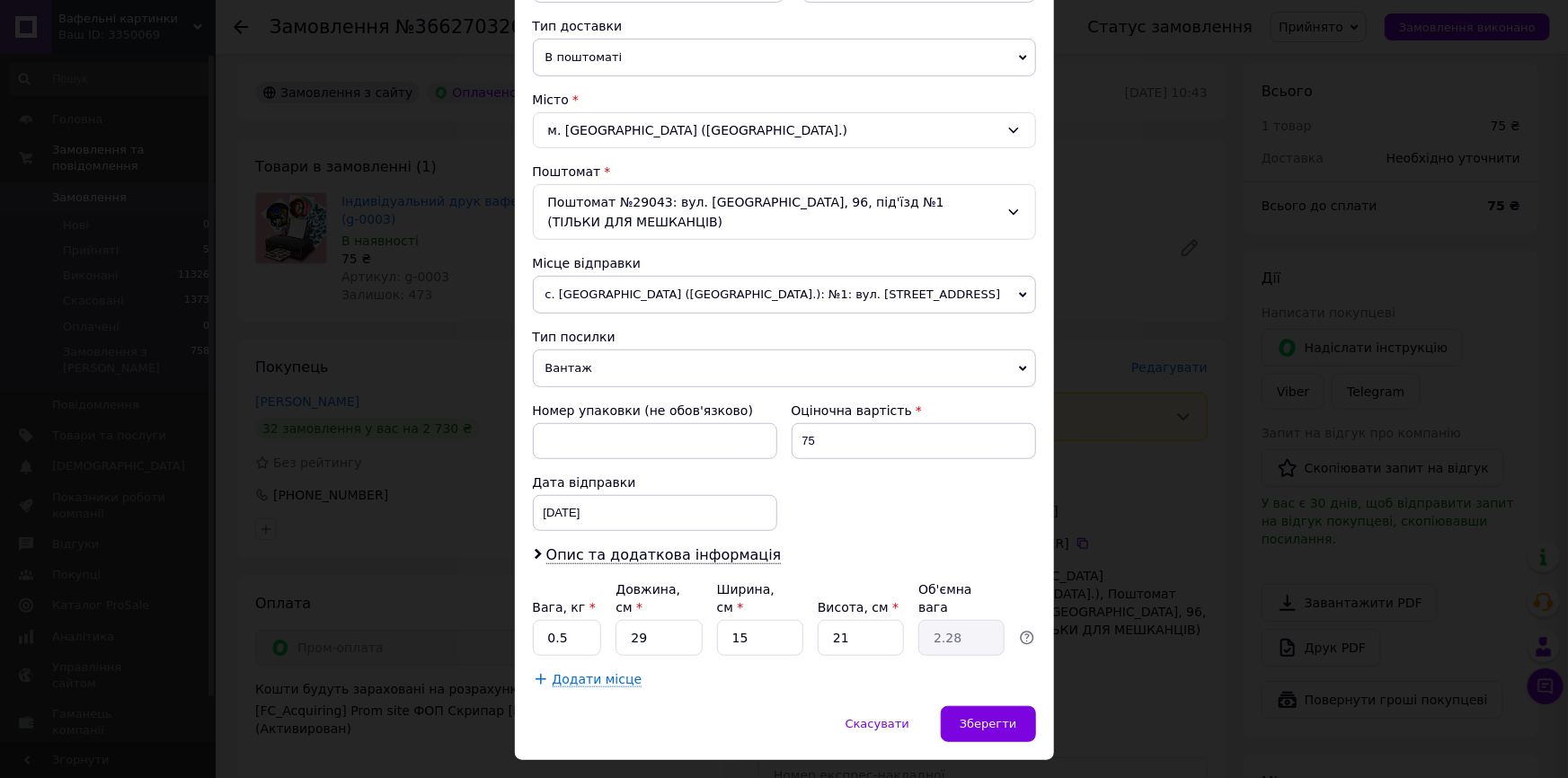
click at [571, 365] on span "Вантаж" at bounding box center [784, 368] width 503 height 38
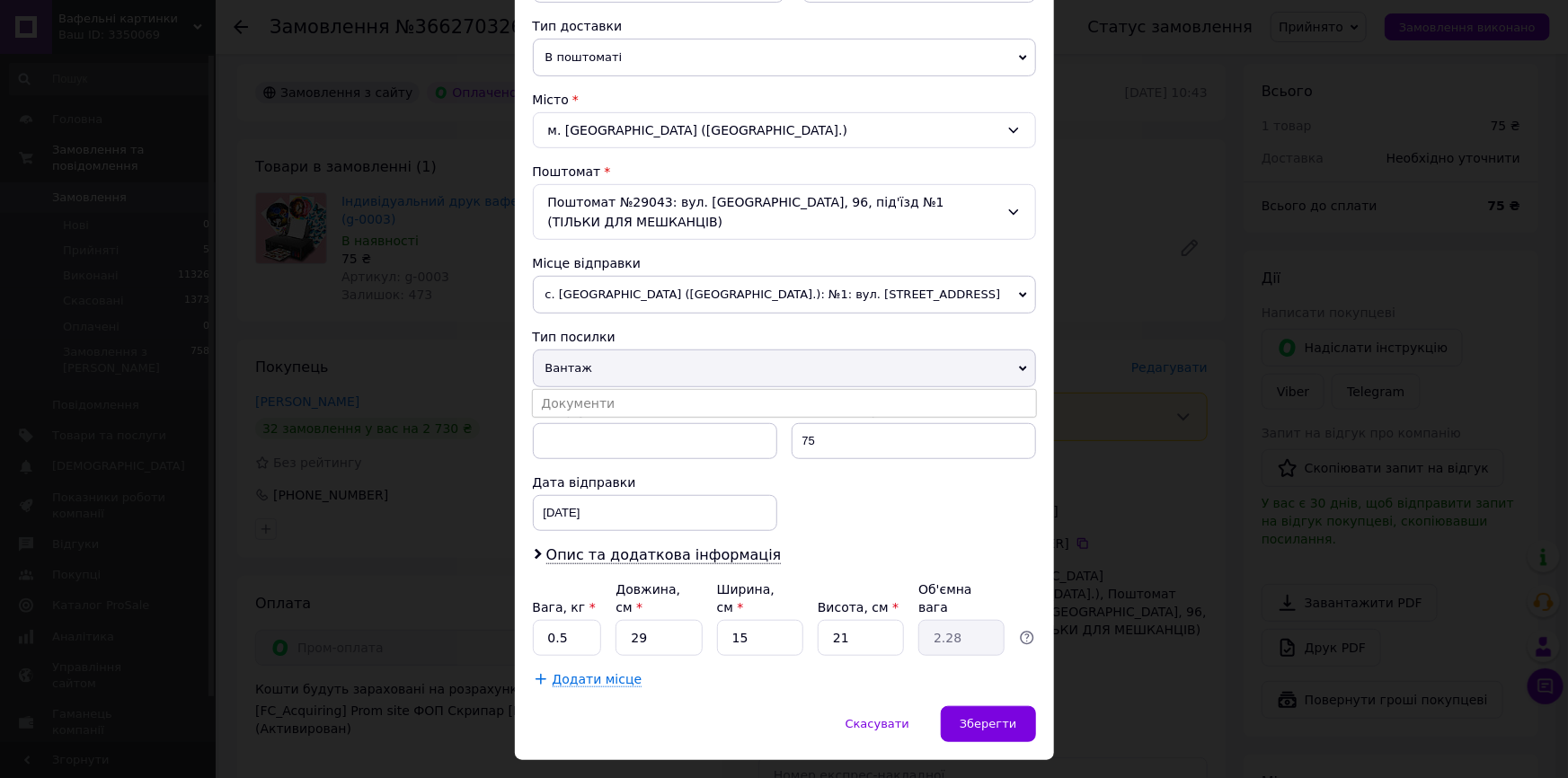
click at [573, 402] on li "Документи" at bounding box center [784, 404] width 503 height 27
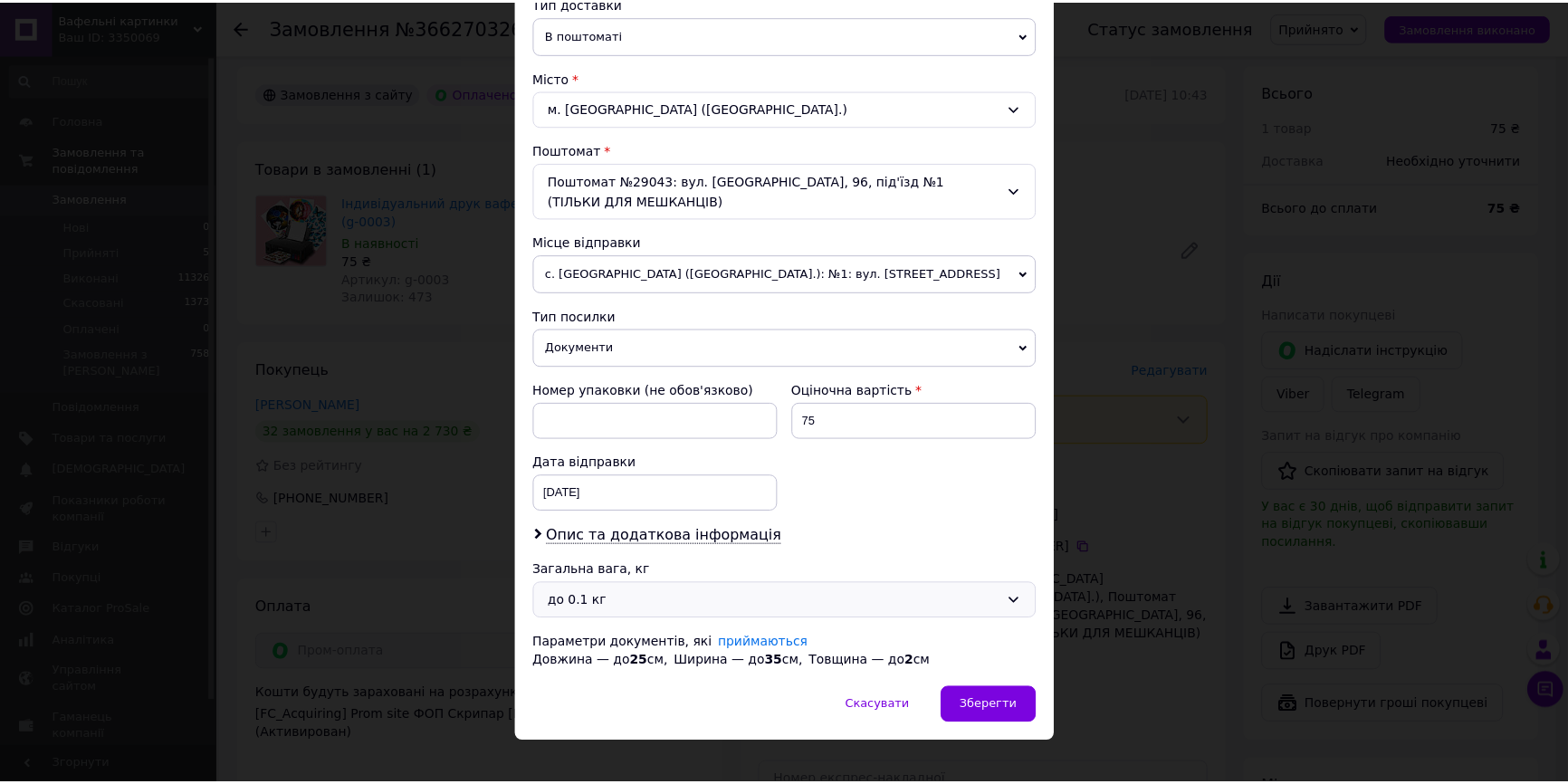
scroll to position [453, 0]
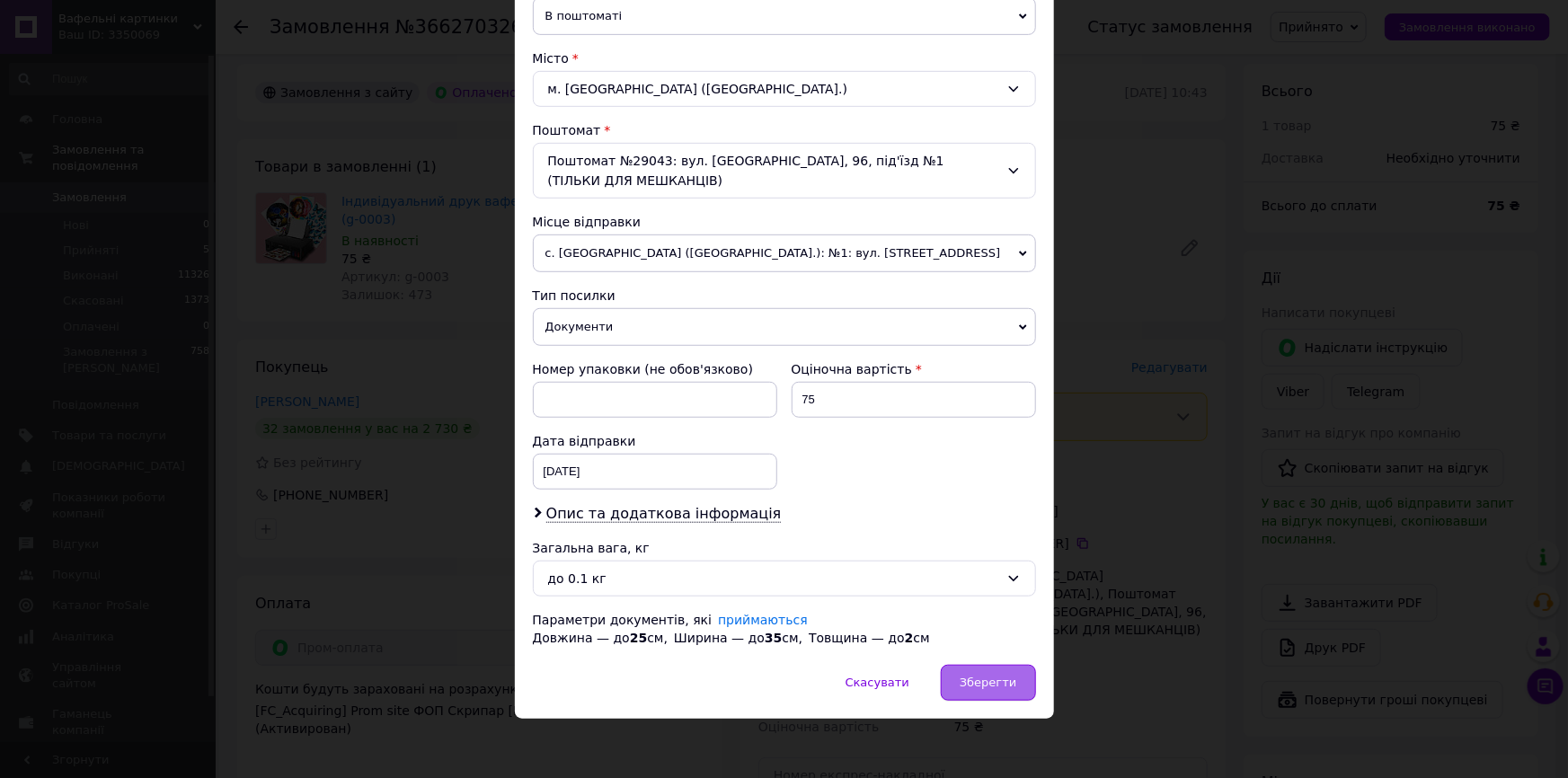
click at [1007, 671] on div "× Редагування доставки Спосіб доставки Нова Пошта (безкоштовно від 800 ₴) Платн…" at bounding box center [784, 166] width 539 height 1104
click at [1011, 675] on span "Зберегти" at bounding box center [988, 682] width 57 height 14
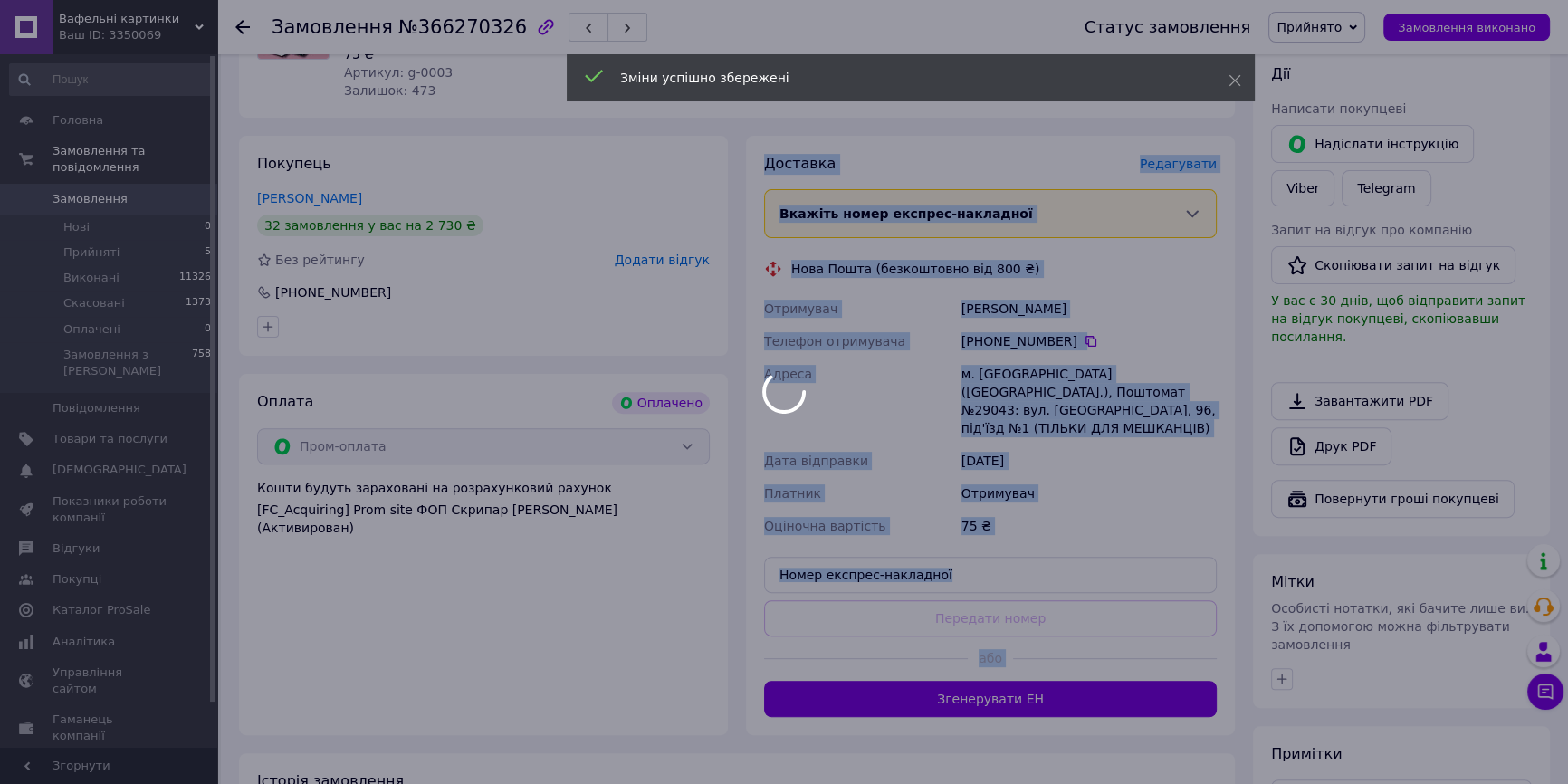
scroll to position [869, 0]
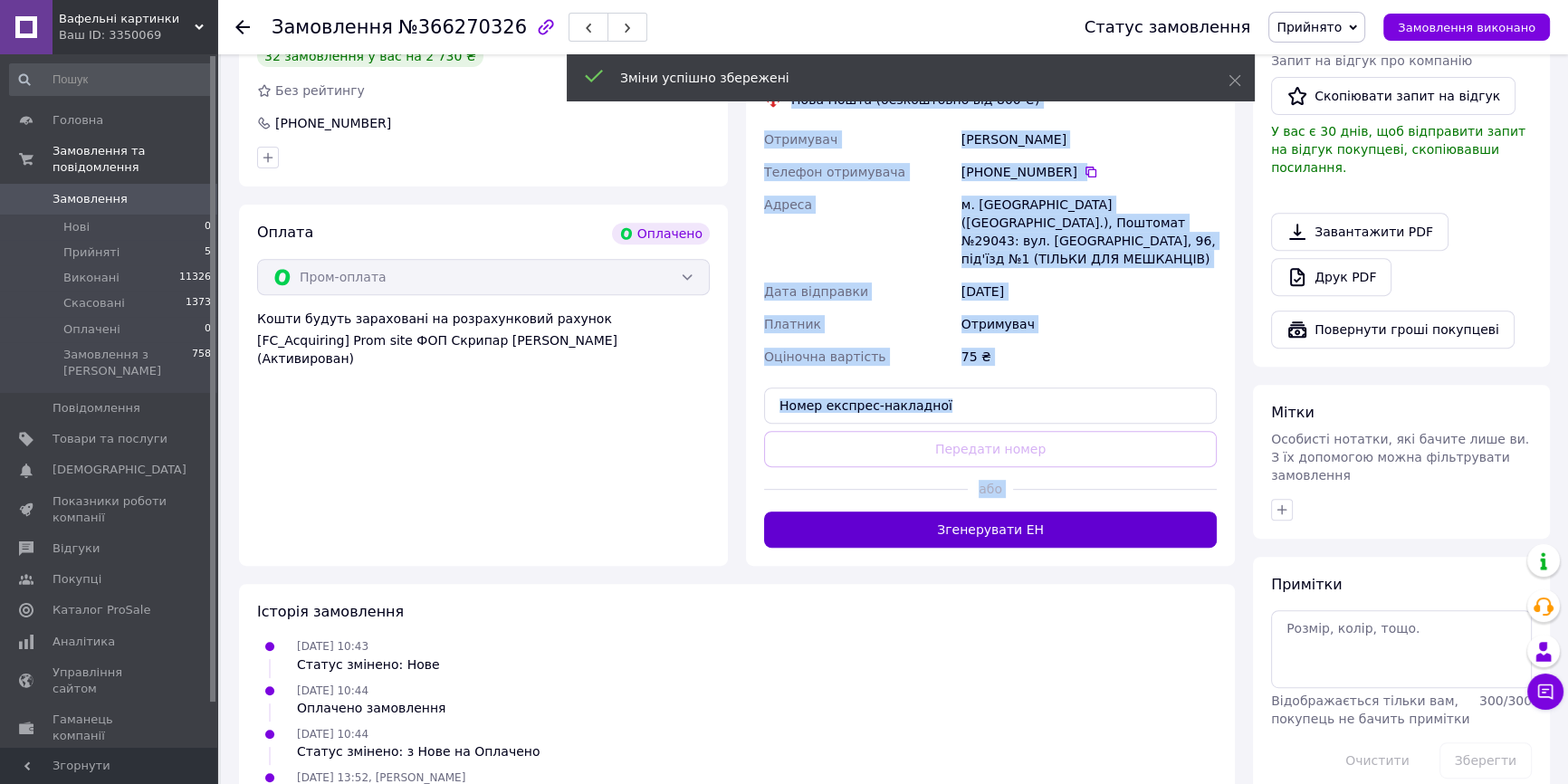
click at [993, 511] on button "Згенерувати ЕН" at bounding box center [991, 529] width 453 height 36
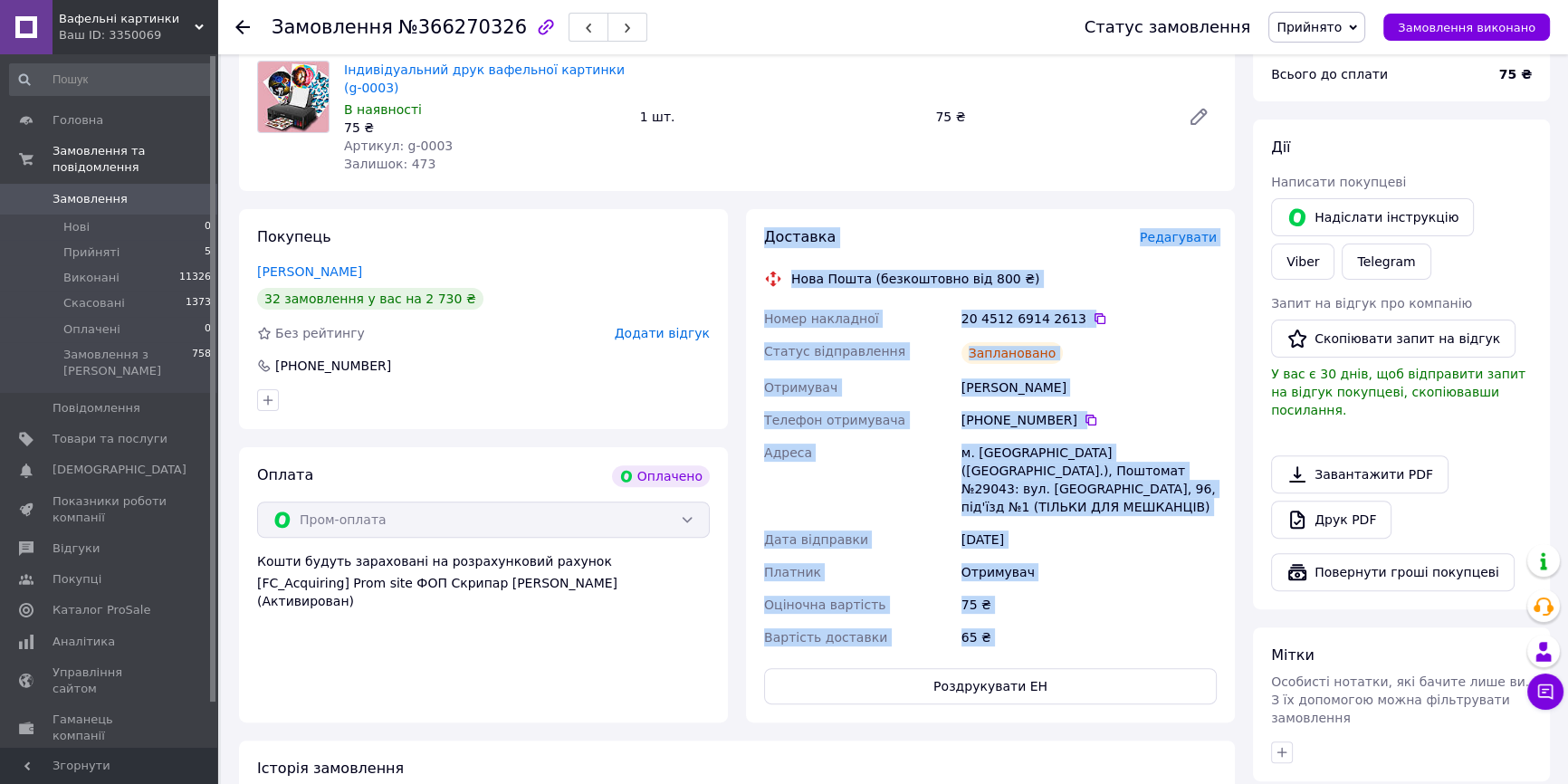
scroll to position [621, 0]
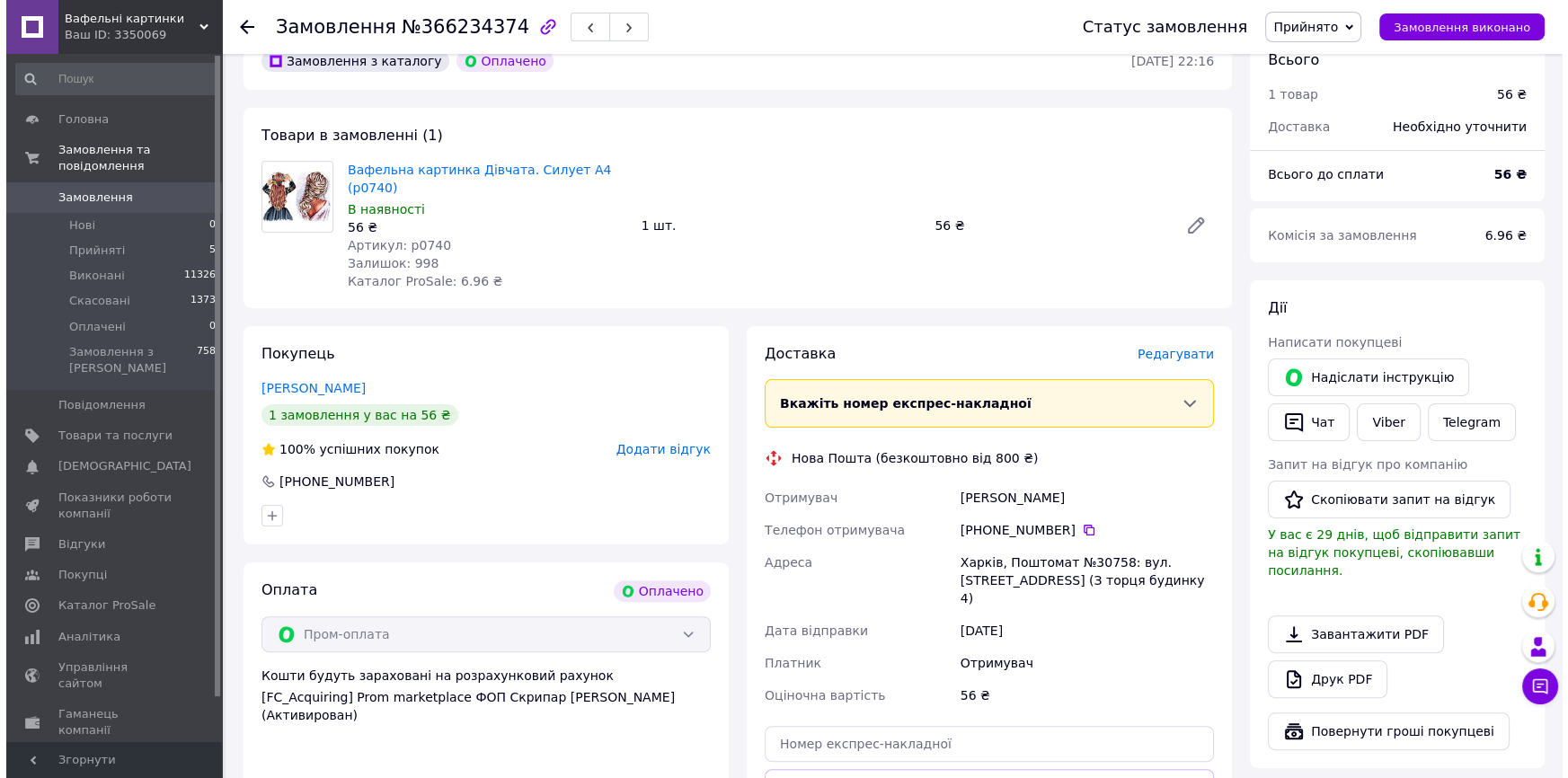
scroll to position [572, 0]
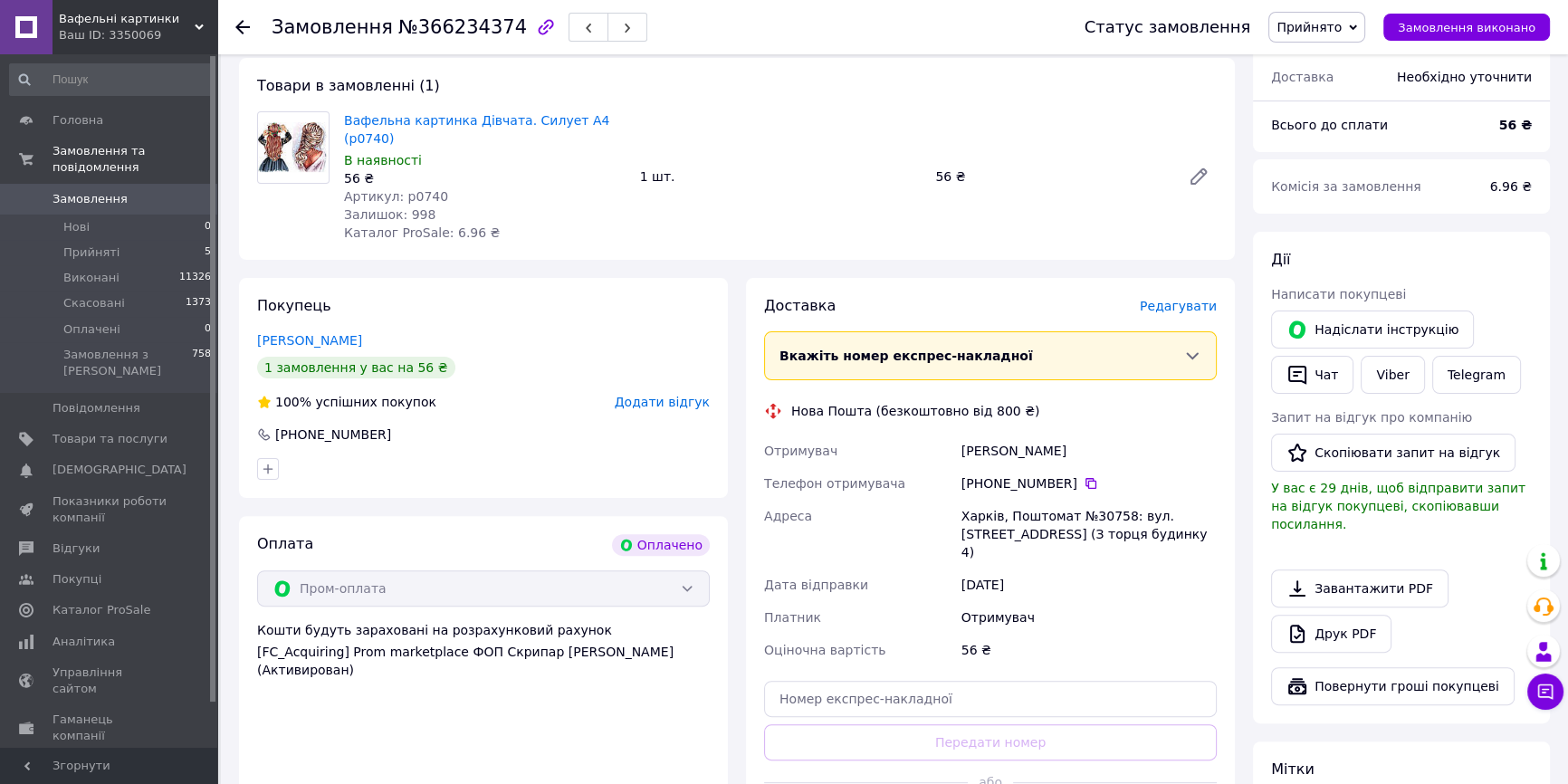
click at [1170, 298] on span "Редагувати" at bounding box center [1178, 305] width 77 height 15
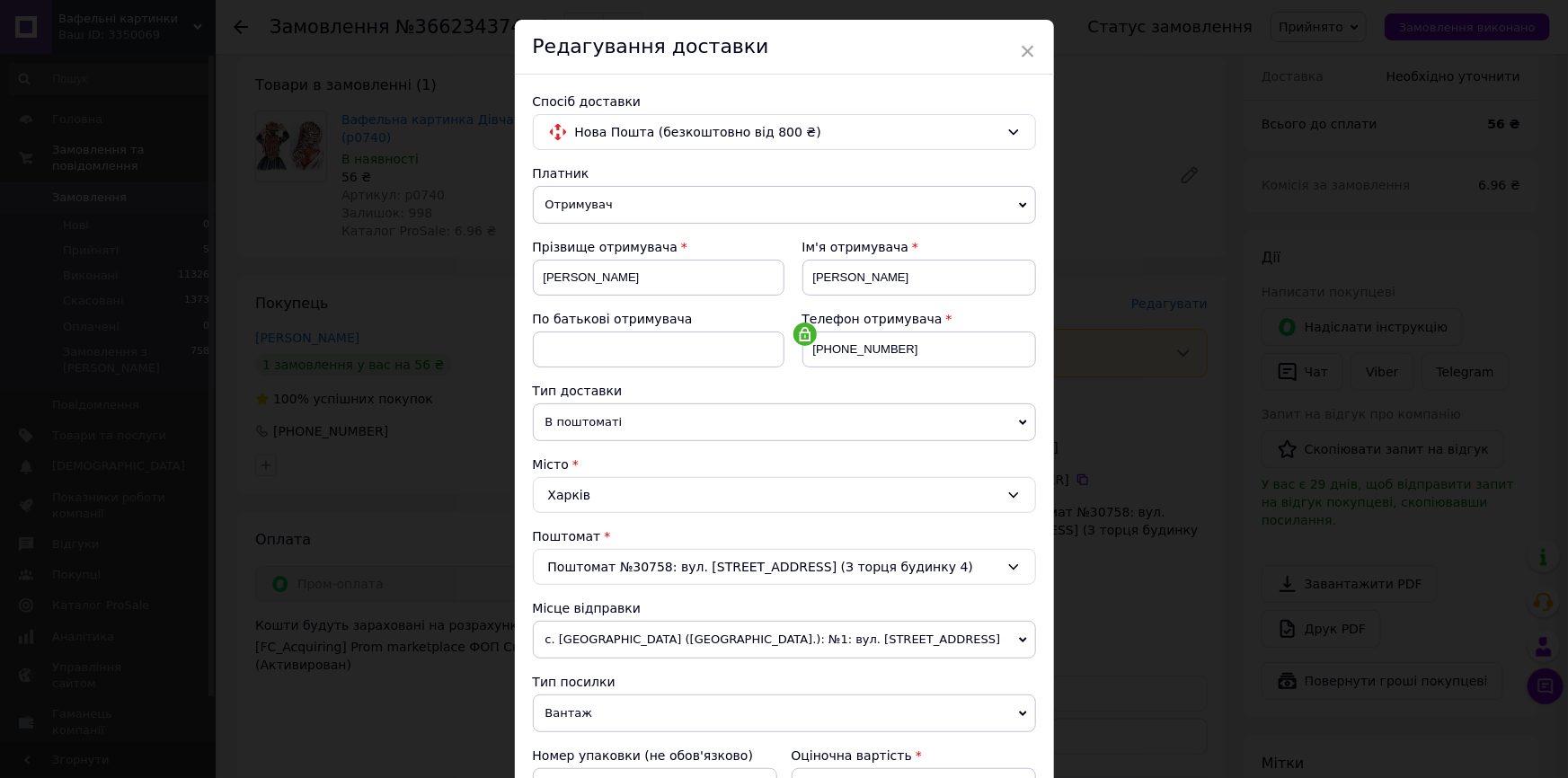
scroll to position [81, 0]
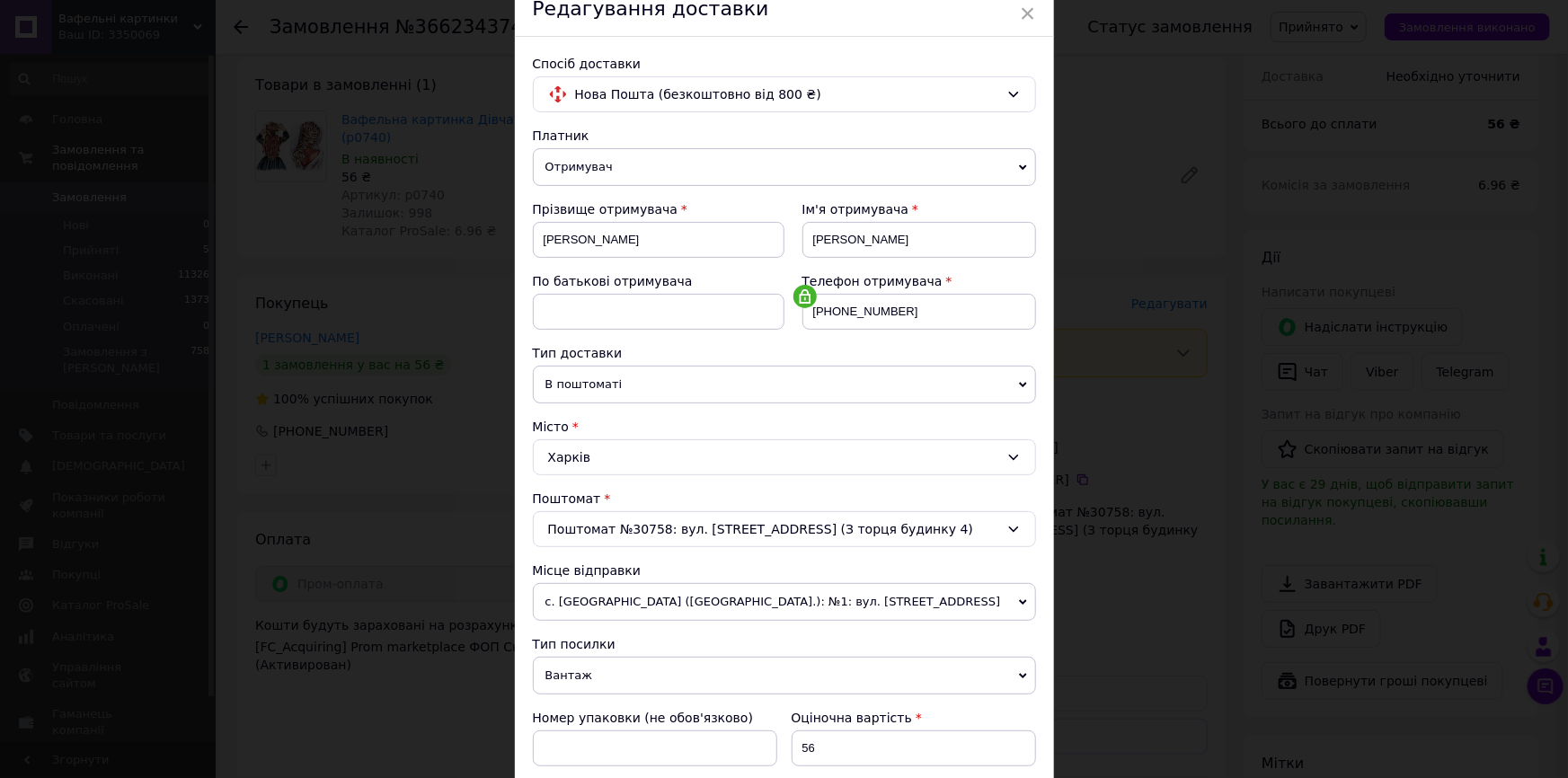
click at [575, 669] on span "Вантаж" at bounding box center [784, 675] width 503 height 38
click at [527, 709] on div "Номер упаковки (не обов'язково)" at bounding box center [655, 738] width 259 height 72
click at [606, 671] on span "Вантаж" at bounding box center [784, 675] width 503 height 38
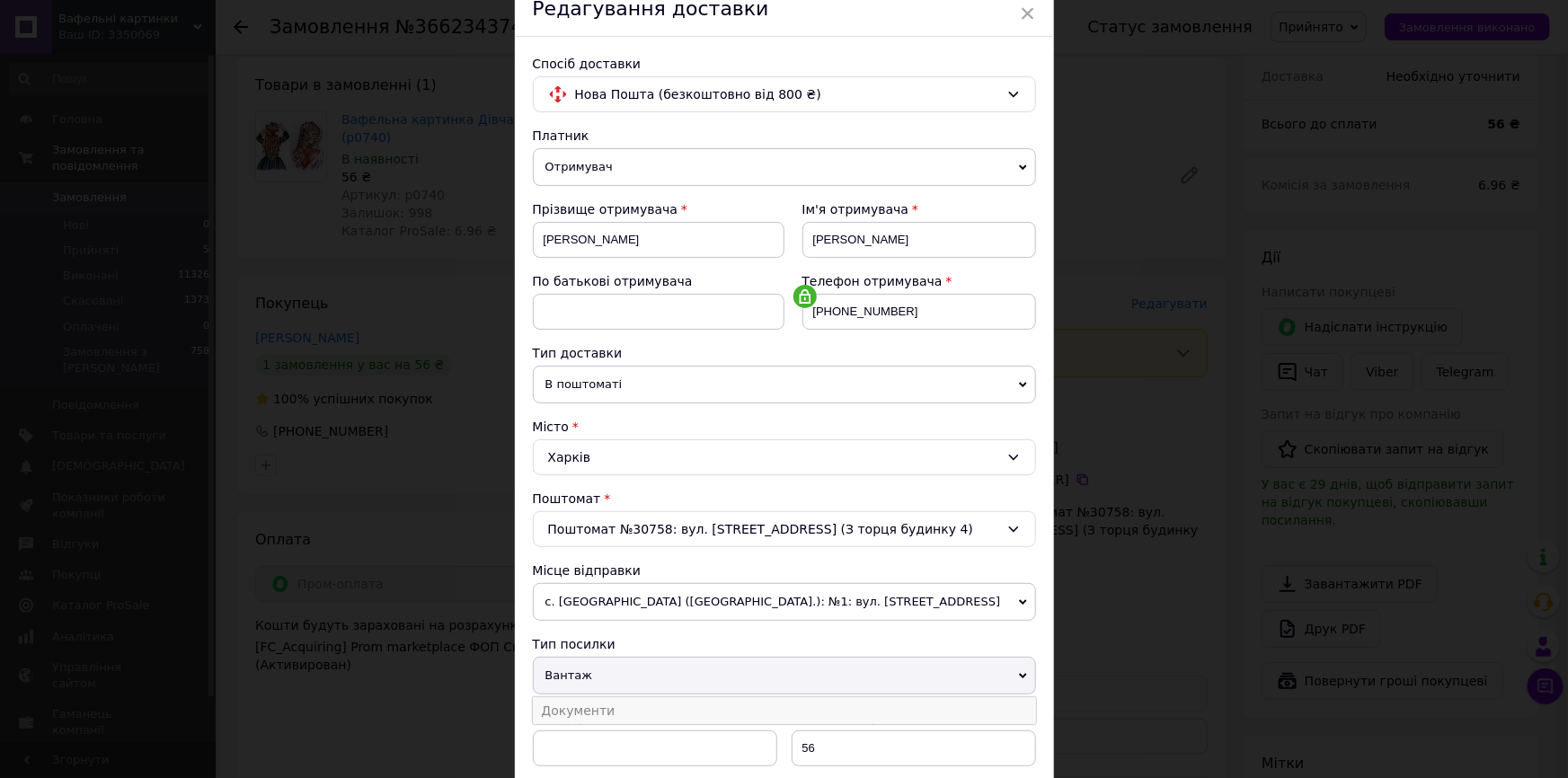
click at [590, 710] on li "Документи" at bounding box center [784, 711] width 503 height 27
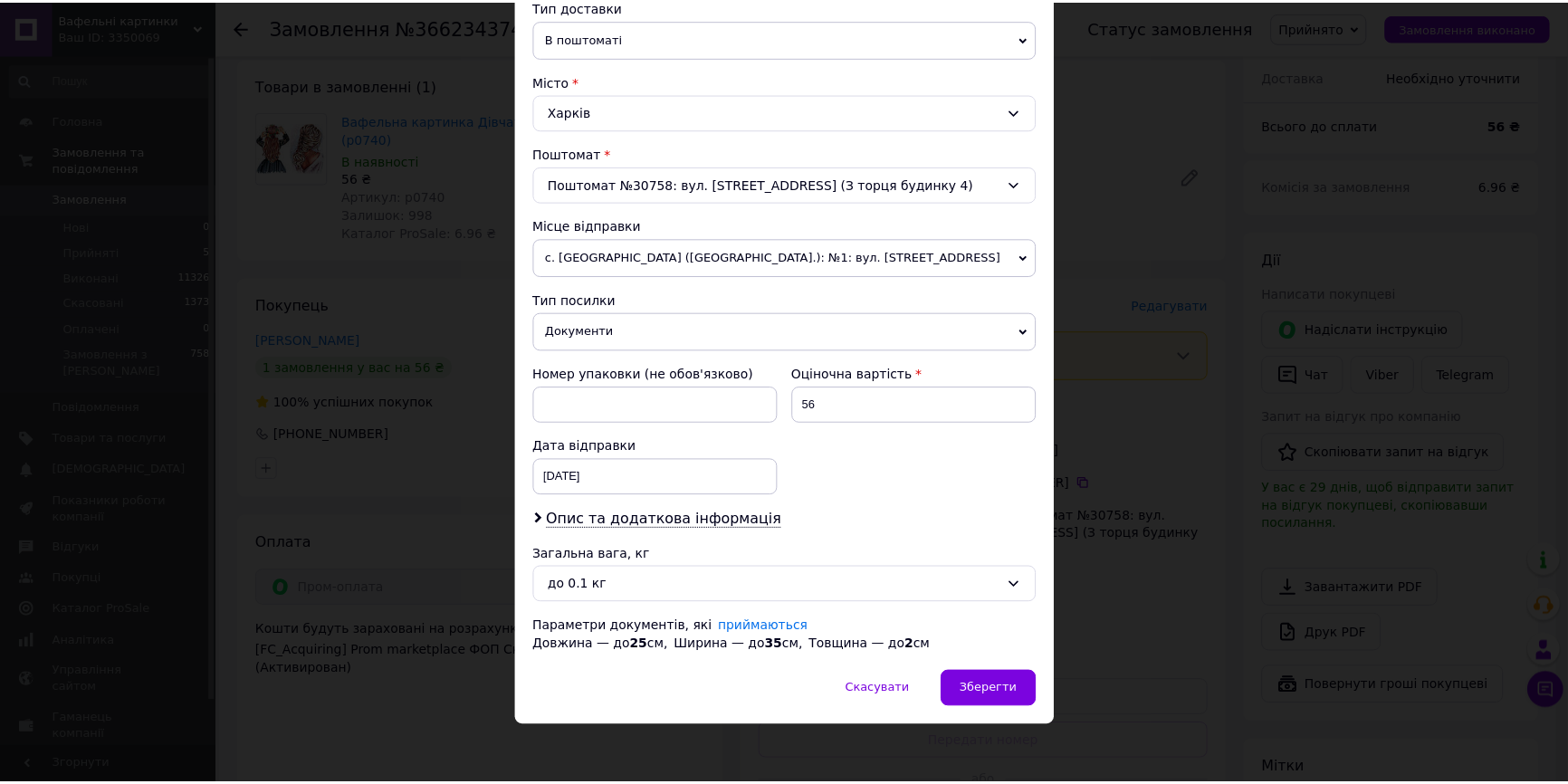
scroll to position [433, 0]
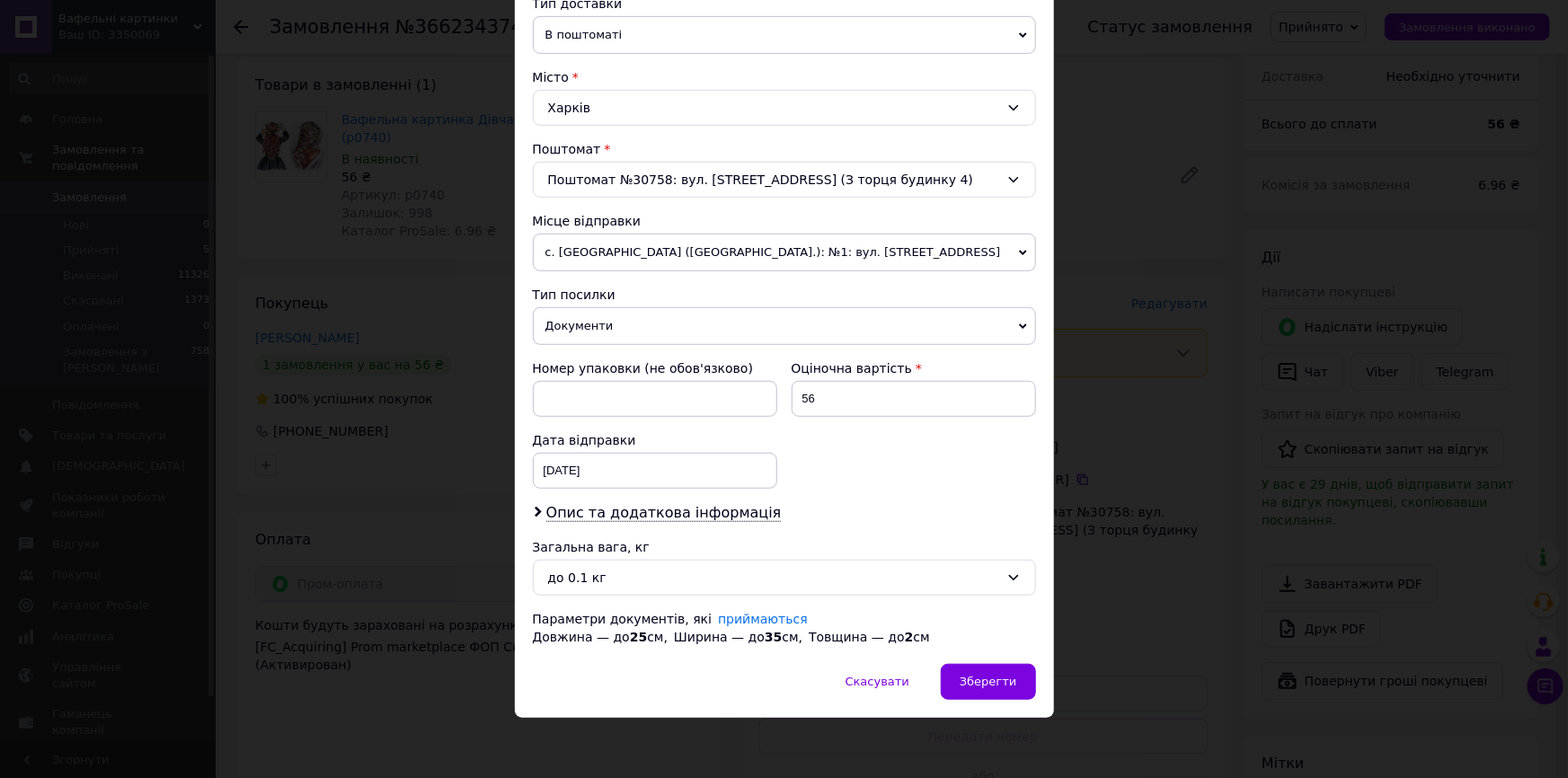
click at [943, 696] on div "Скасувати   Зберегти" at bounding box center [784, 690] width 539 height 54
click at [973, 683] on span "Зберегти" at bounding box center [988, 681] width 57 height 14
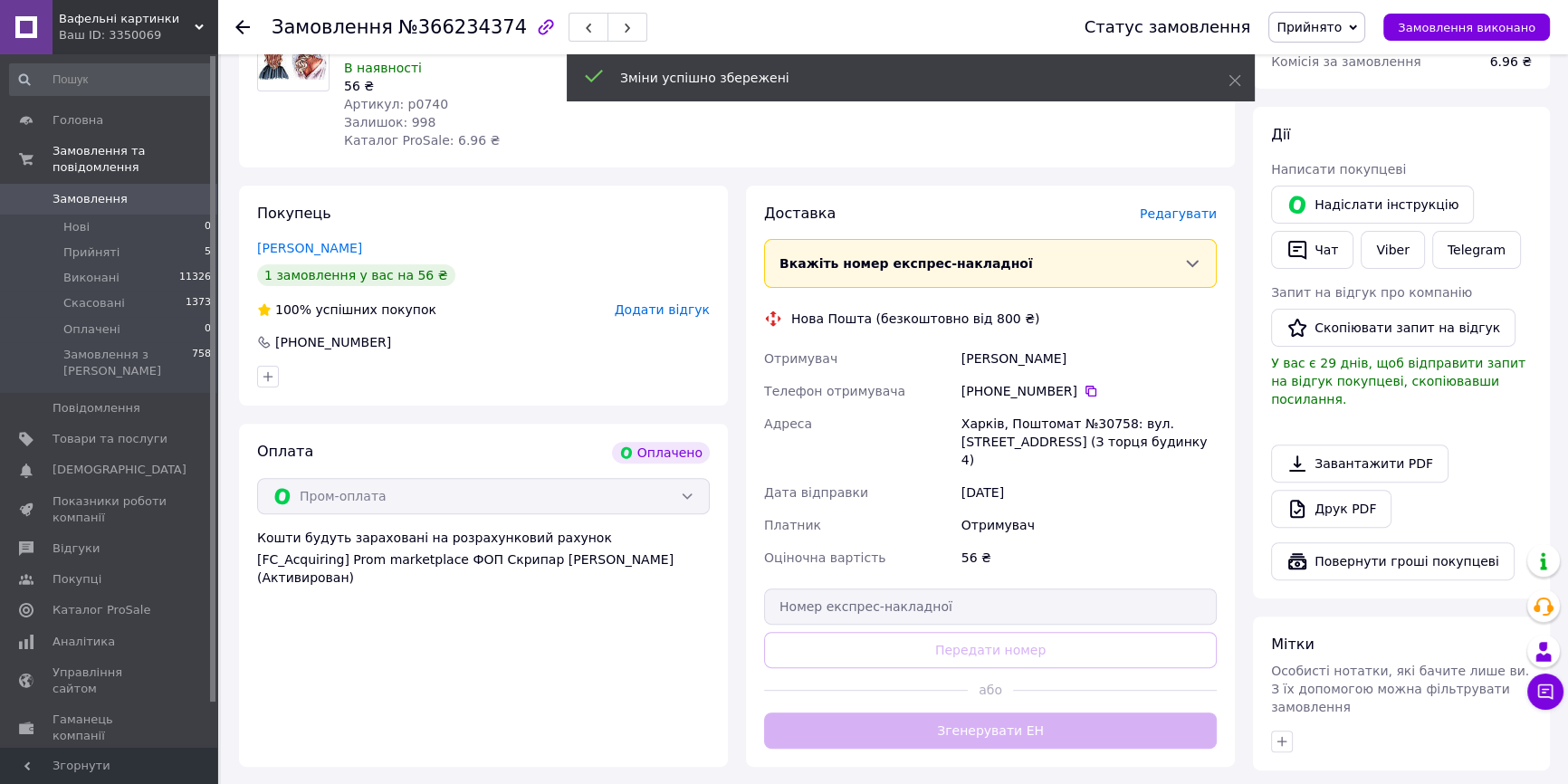
scroll to position [905, 0]
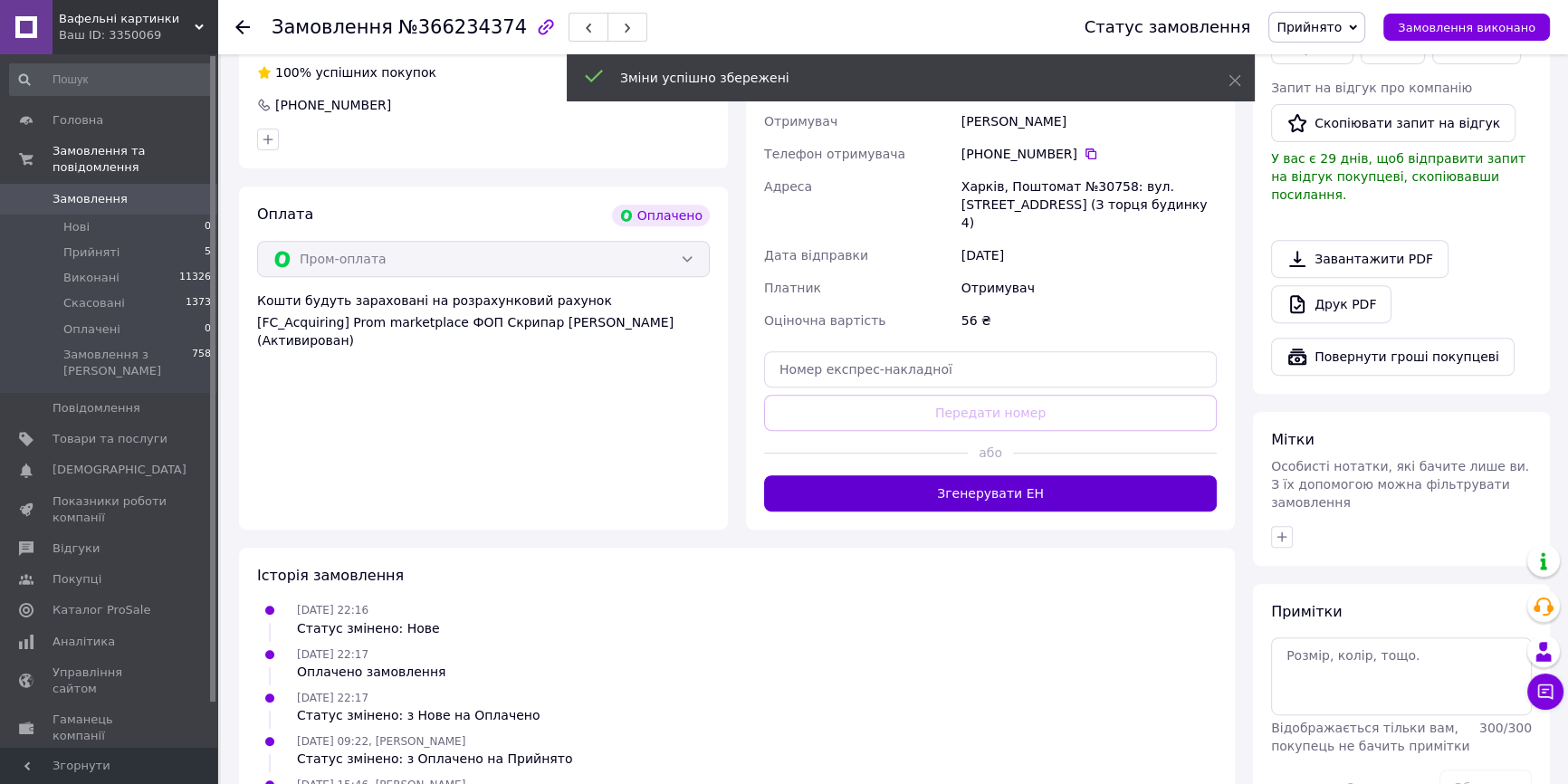
click at [1046, 476] on button "Згенерувати ЕН" at bounding box center [991, 493] width 453 height 36
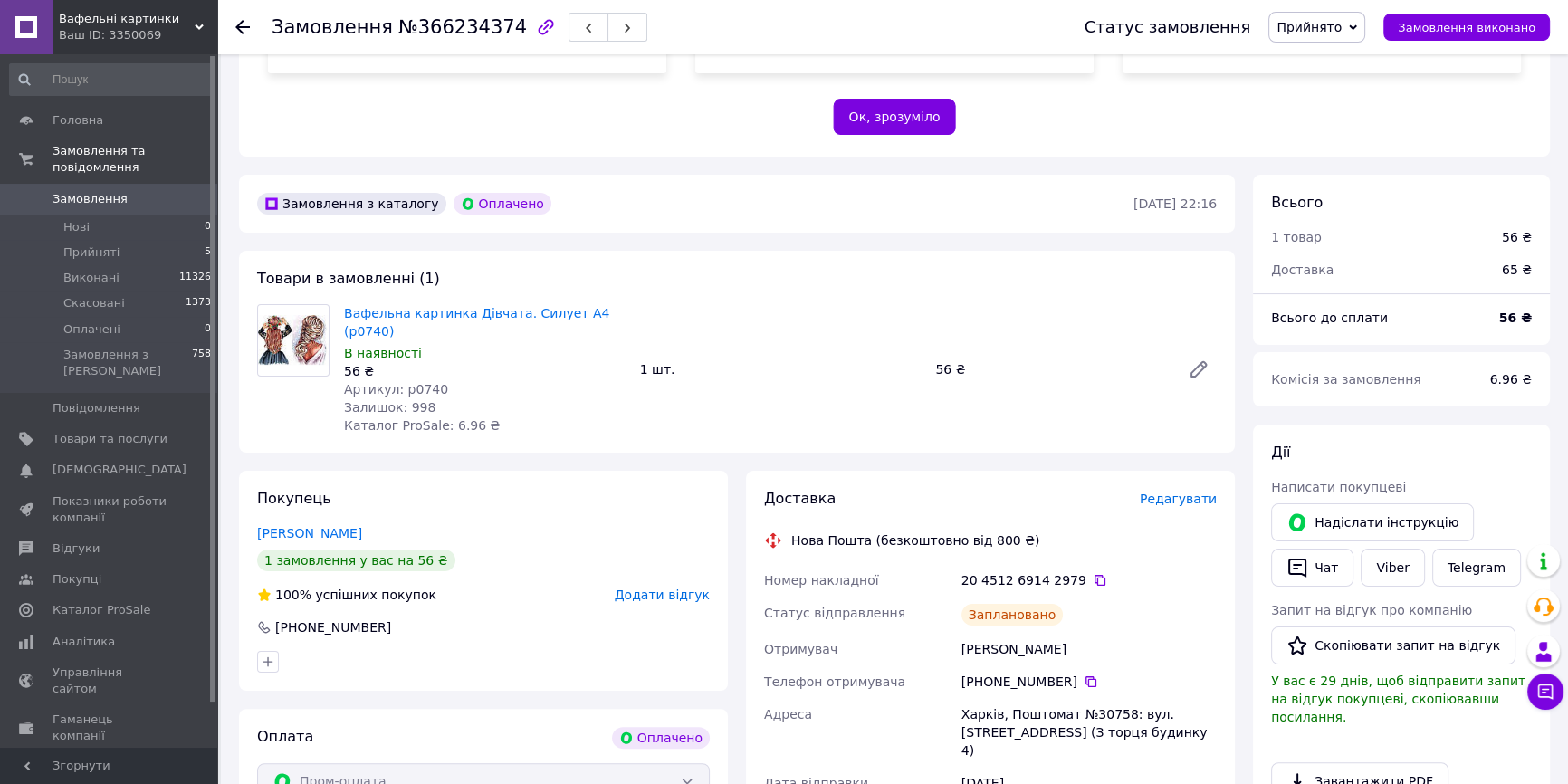
scroll to position [246, 0]
